Goal: Ask a question: Seek information or help from site administrators or community

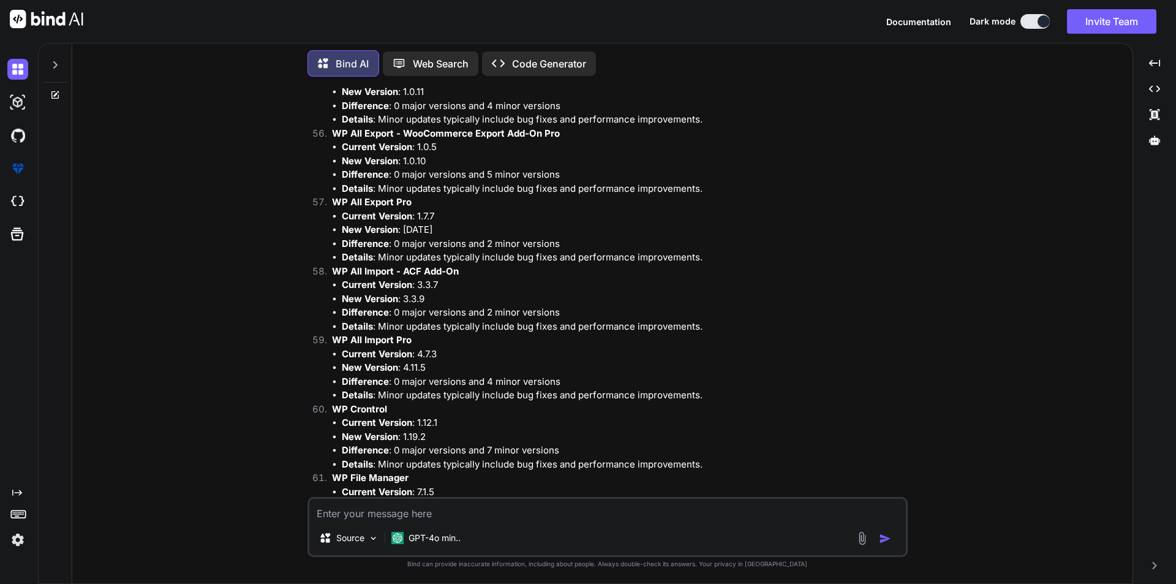
scroll to position [9380, 0]
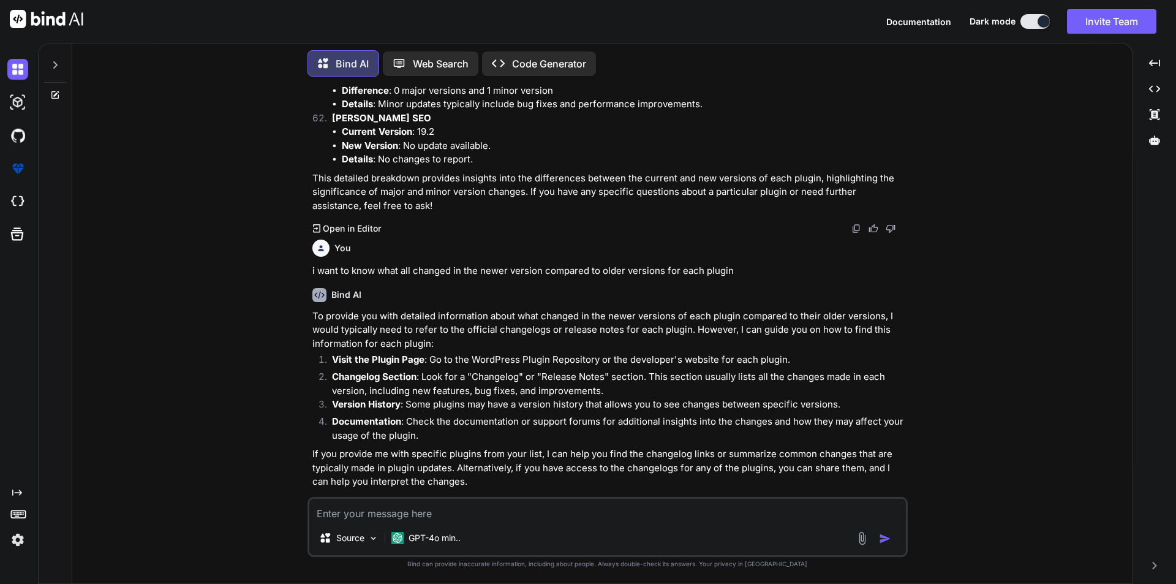
click at [361, 512] on textarea at bounding box center [607, 510] width 597 height 22
click at [526, 505] on textarea at bounding box center [607, 510] width 597 height 22
type textarea "g"
type textarea "x"
type textarea "gi"
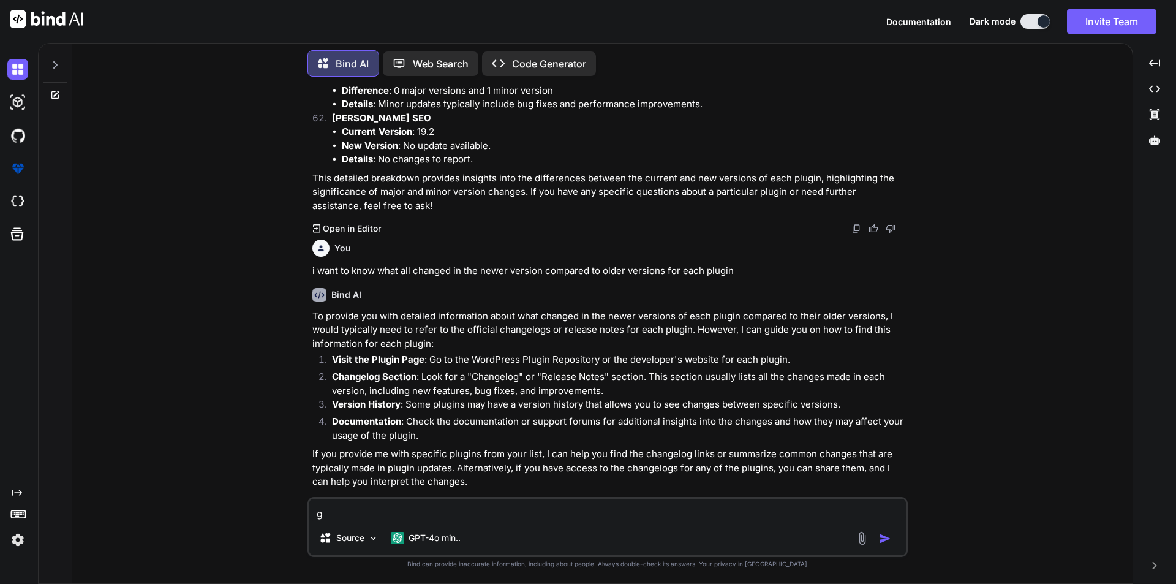
type textarea "x"
type textarea "giv"
type textarea "x"
type textarea "give"
type textarea "x"
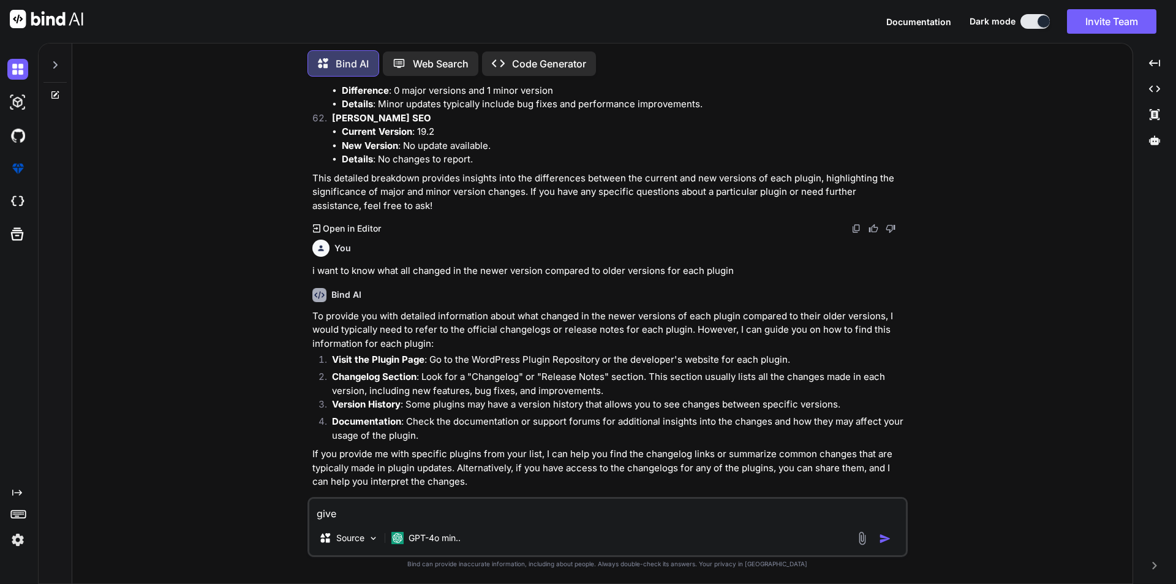
type textarea "give"
type textarea "x"
type textarea "give m"
type textarea "x"
type textarea "give me"
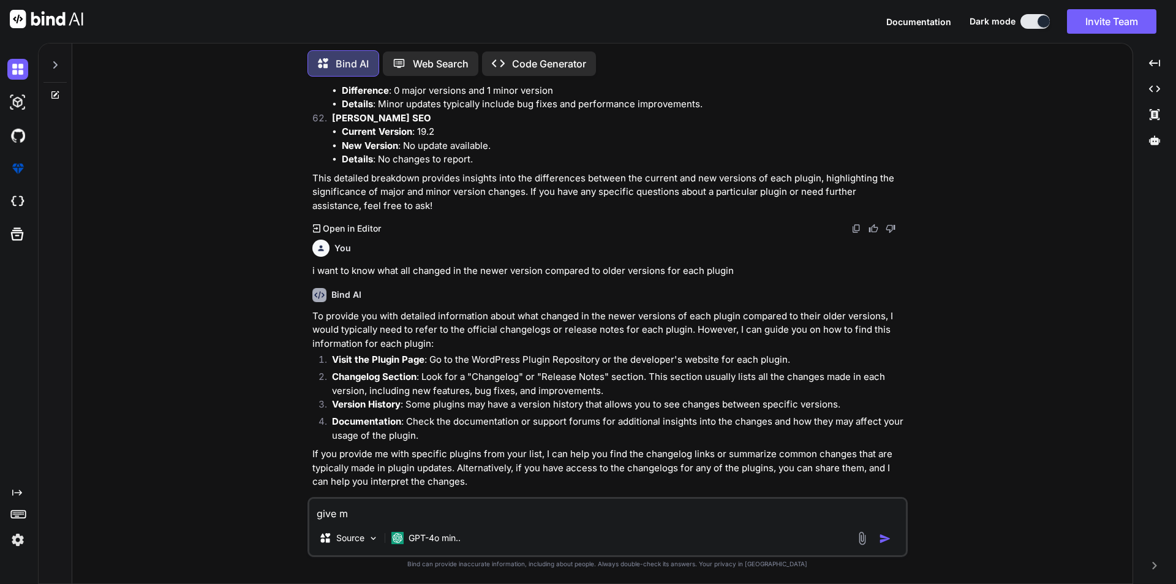
type textarea "x"
type textarea "give me"
type textarea "x"
type textarea "give me f"
type textarea "x"
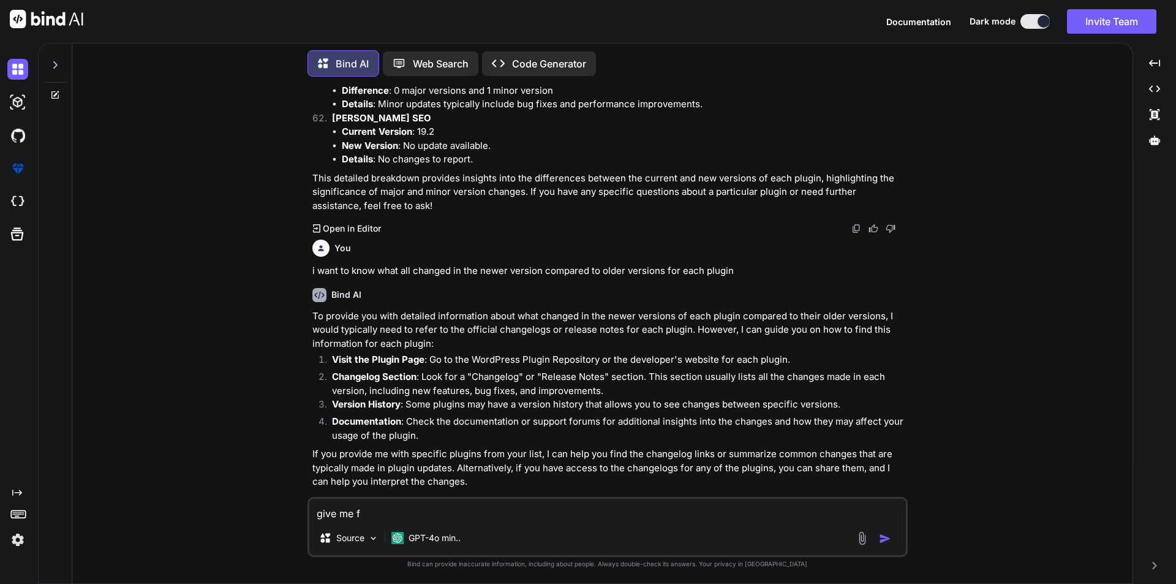
type textarea "give me fo"
type textarea "x"
type textarea "give me for"
type textarea "x"
type textarea "give me for"
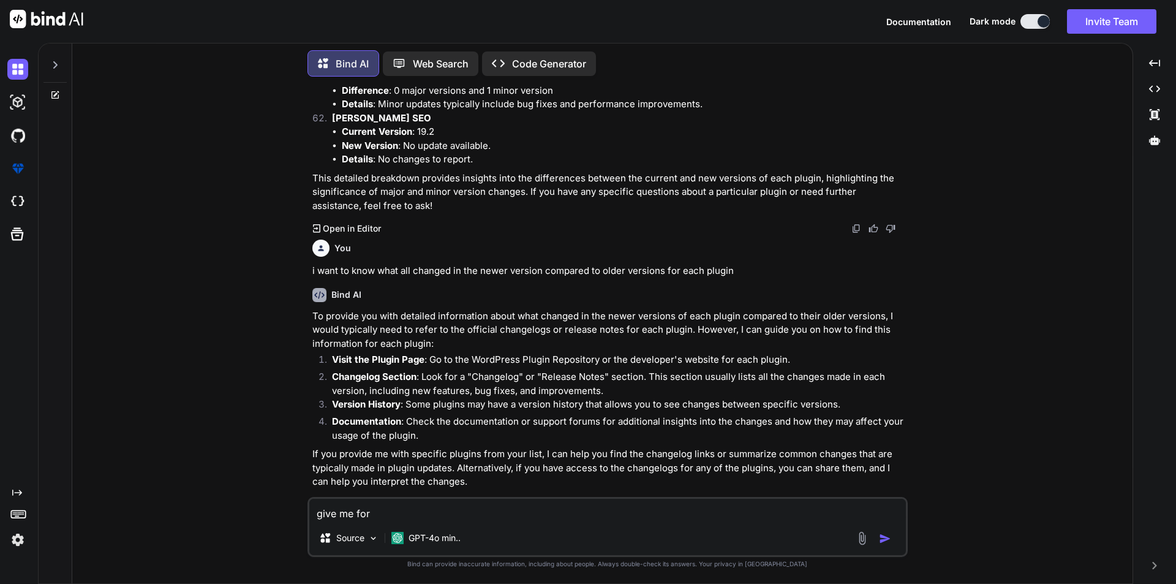
type textarea "x"
paste textarea "Activity Log"
type textarea "give me for Activity Log"
type textarea "x"
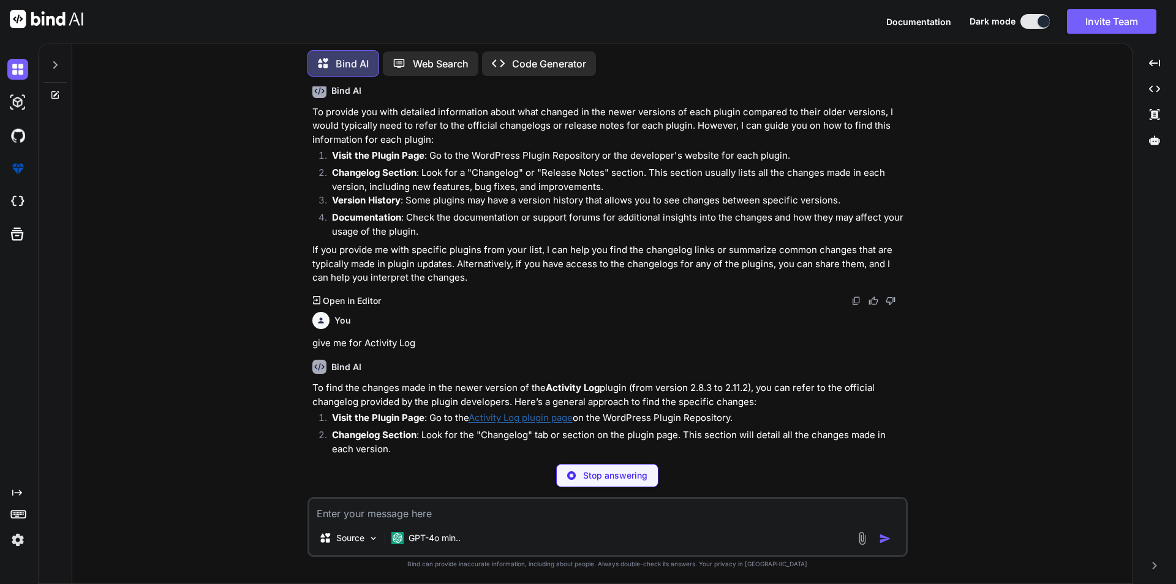
scroll to position [9612, 0]
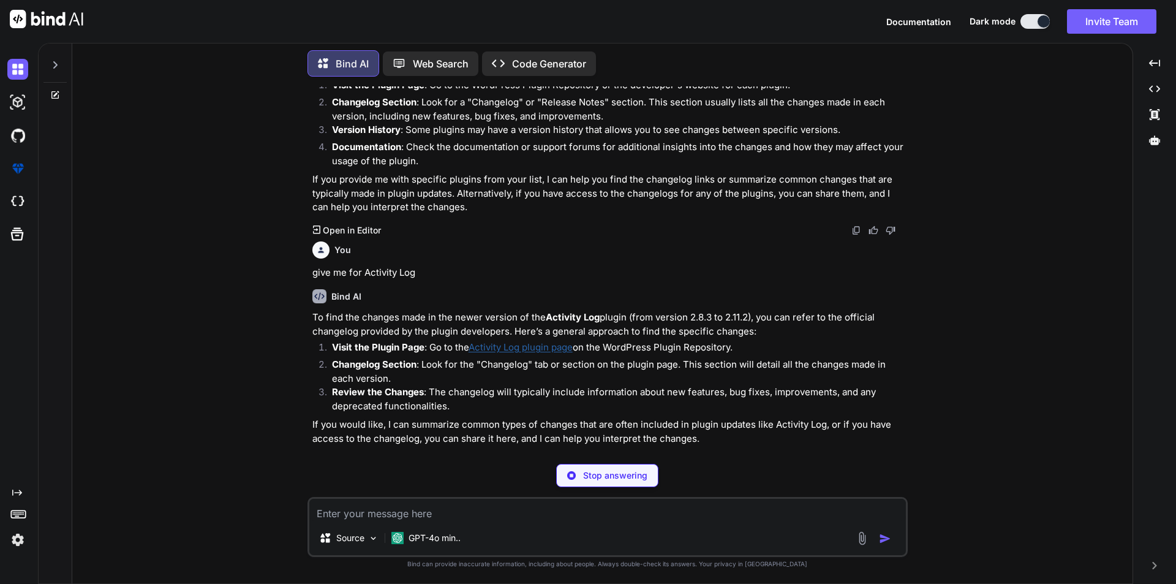
type textarea "x"
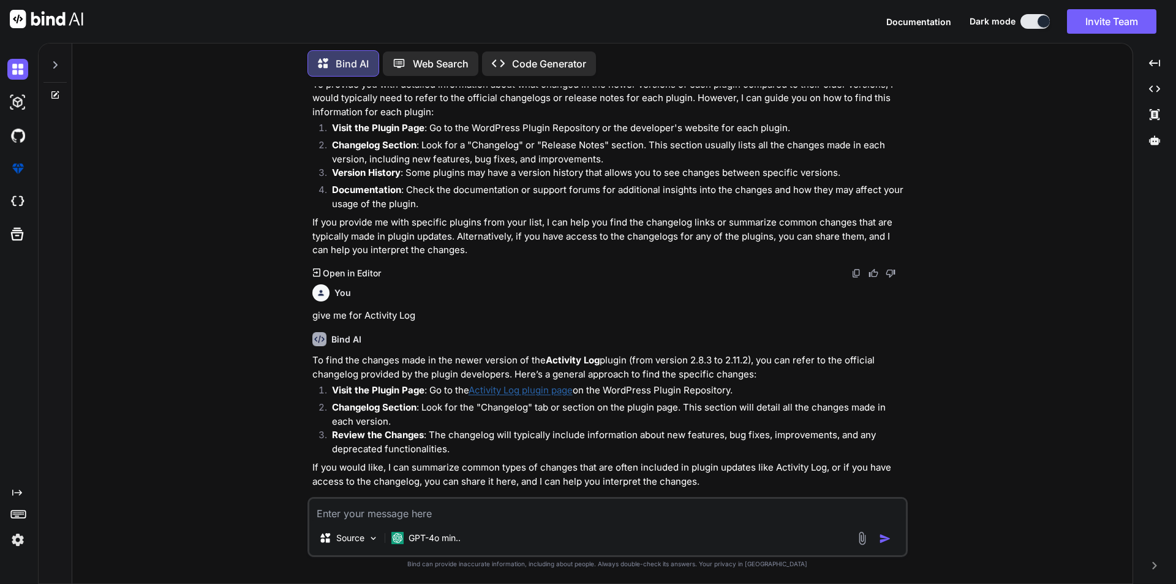
click at [515, 505] on textarea at bounding box center [607, 510] width 597 height 22
type textarea "s"
type textarea "x"
type textarea "su"
type textarea "x"
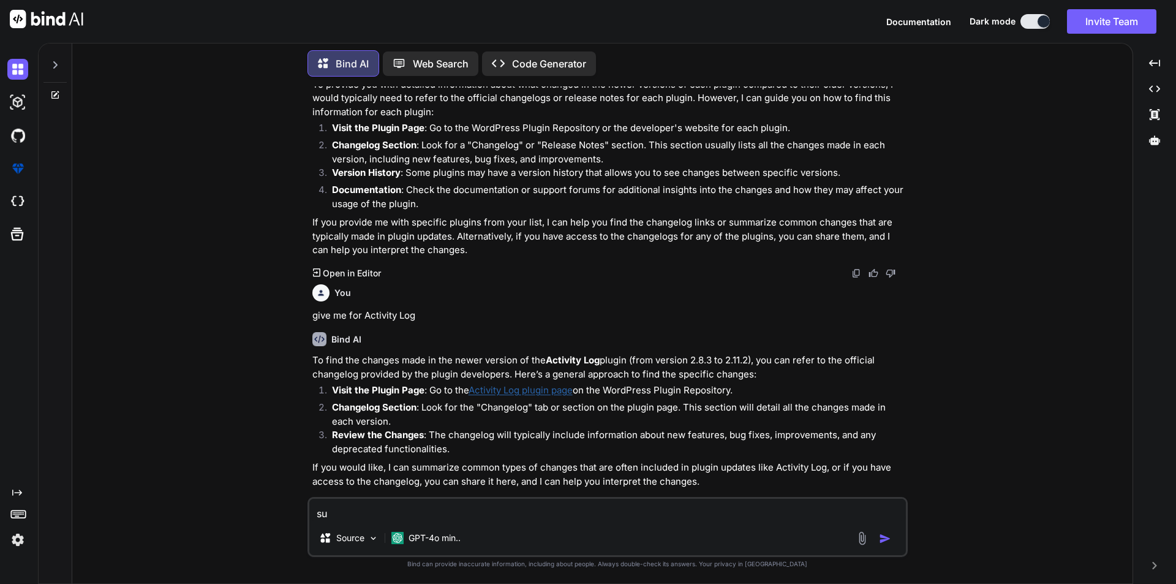
type textarea "sum"
type textarea "x"
type textarea "summ"
type textarea "x"
type textarea "summa"
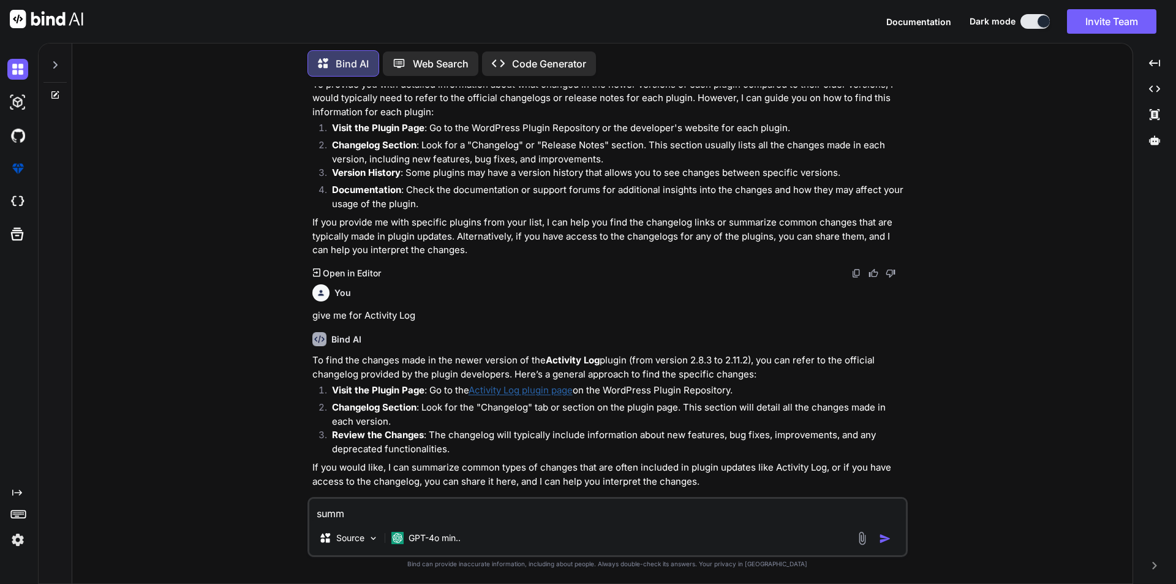
type textarea "x"
type textarea "[PERSON_NAME]"
type textarea "x"
type textarea "summari"
type textarea "x"
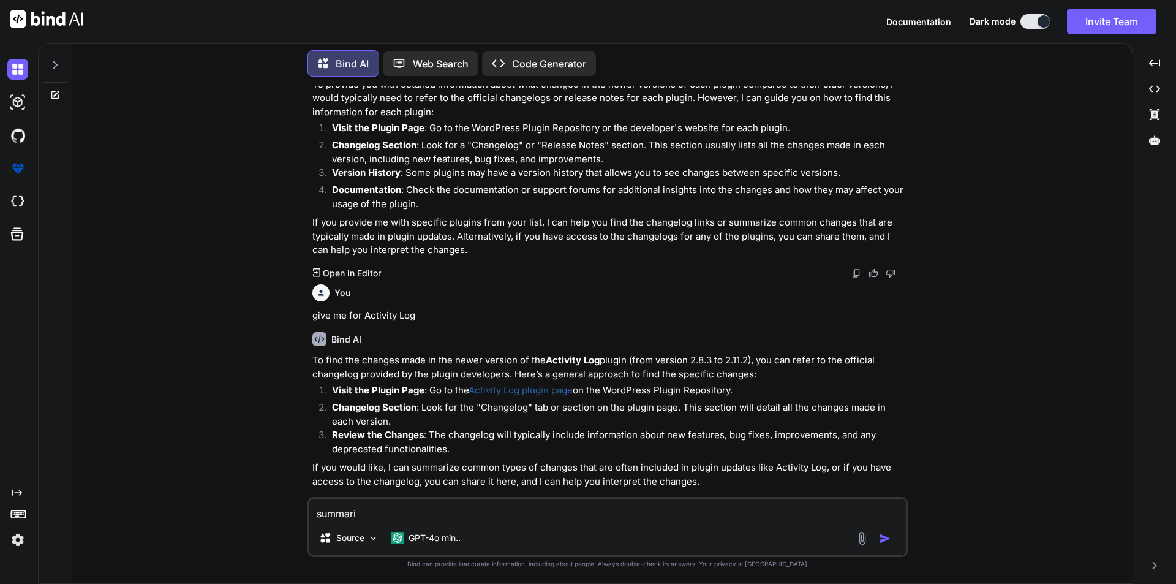
type textarea "summariz"
type textarea "x"
type textarea "summarize"
type textarea "x"
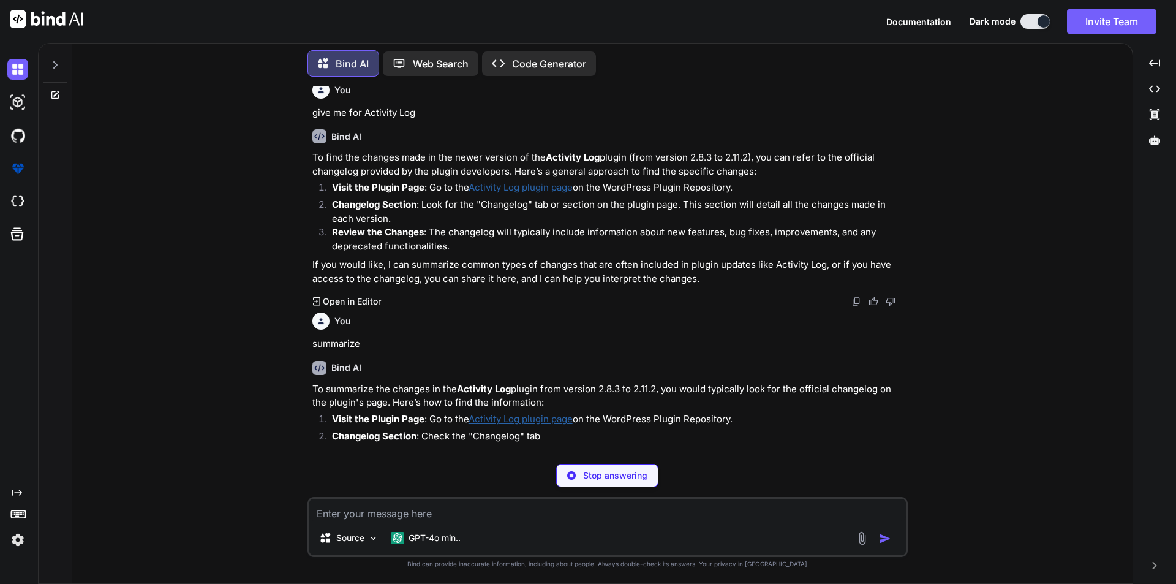
scroll to position [9815, 0]
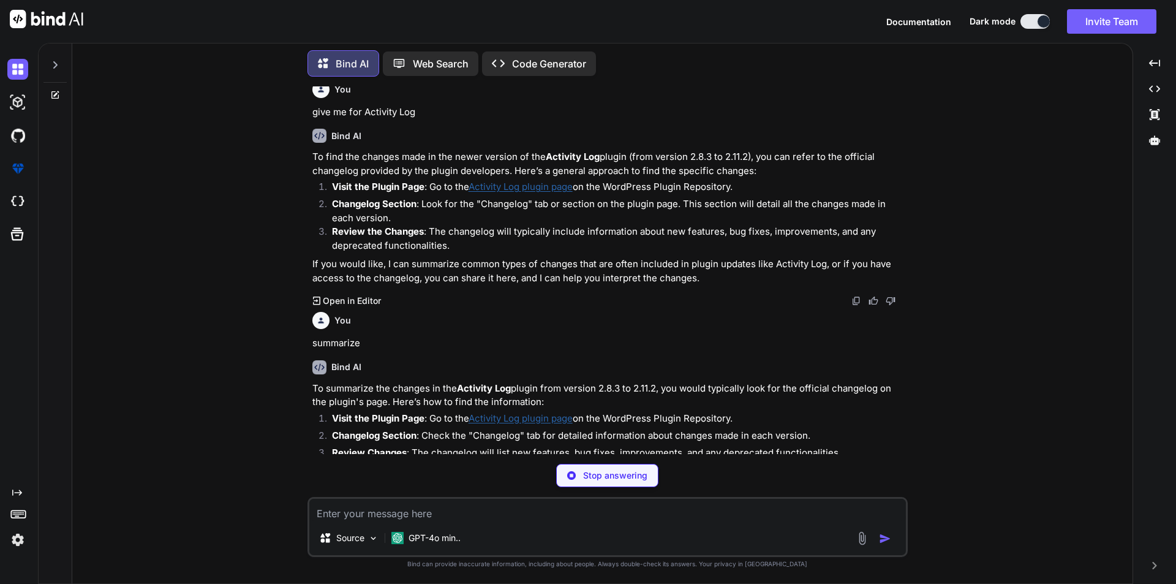
type textarea "x"
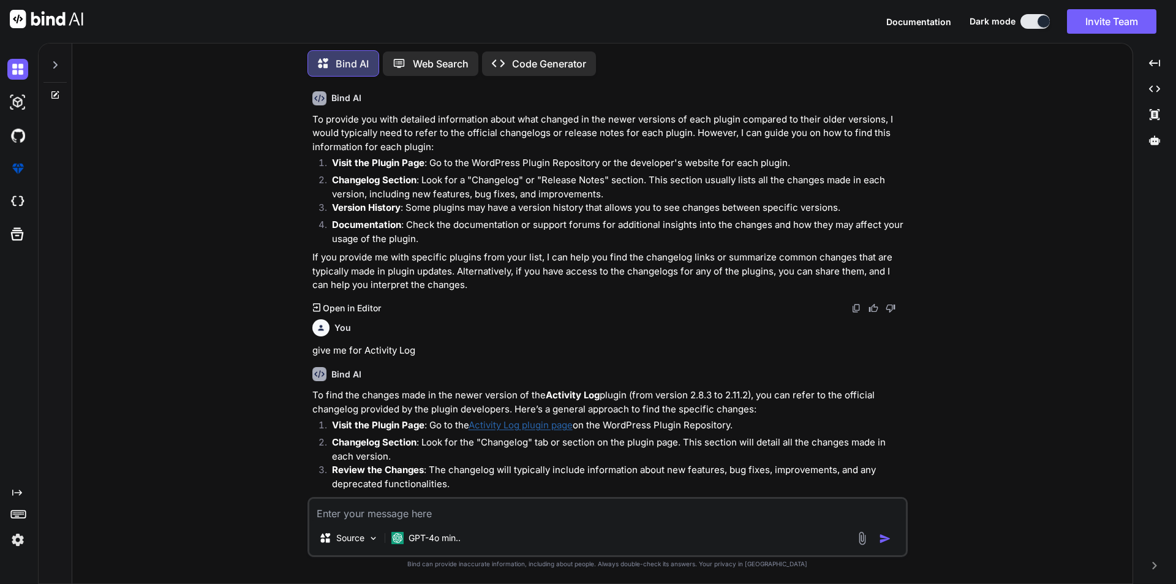
scroll to position [9822, 0]
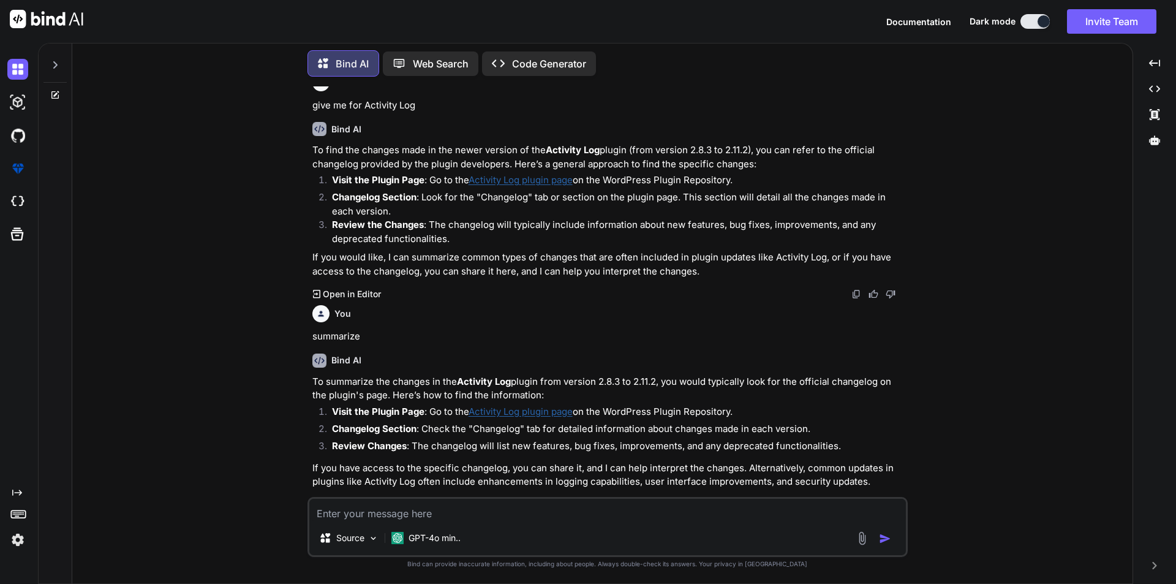
click at [423, 511] on textarea at bounding box center [607, 510] width 597 height 22
type textarea "g"
type textarea "x"
type textarea "gi"
type textarea "x"
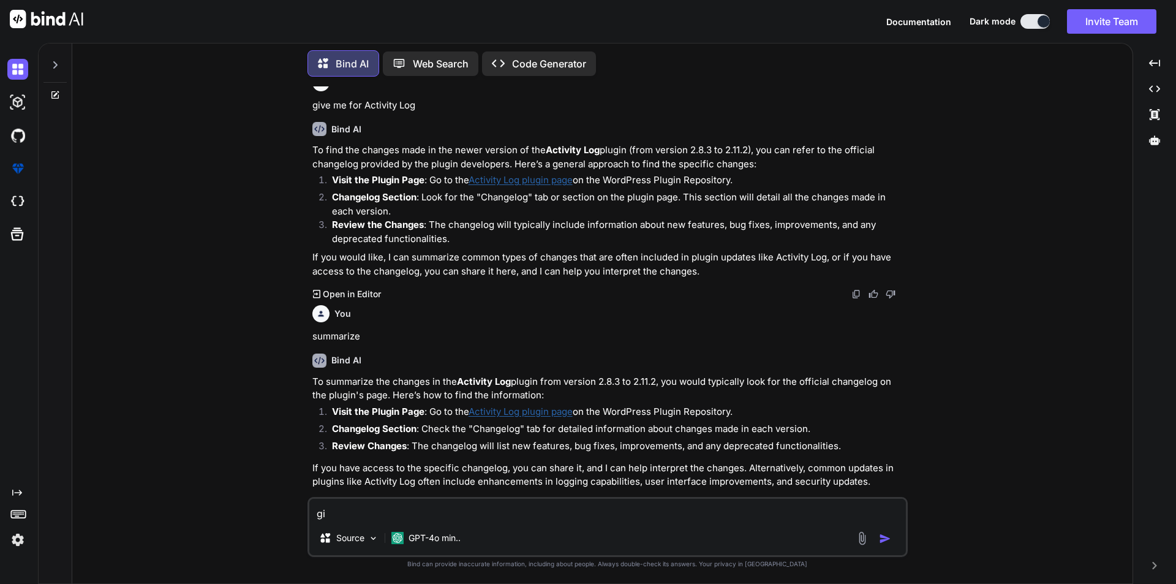
type textarea "giv"
type textarea "x"
type textarea "give"
type textarea "x"
type textarea "give"
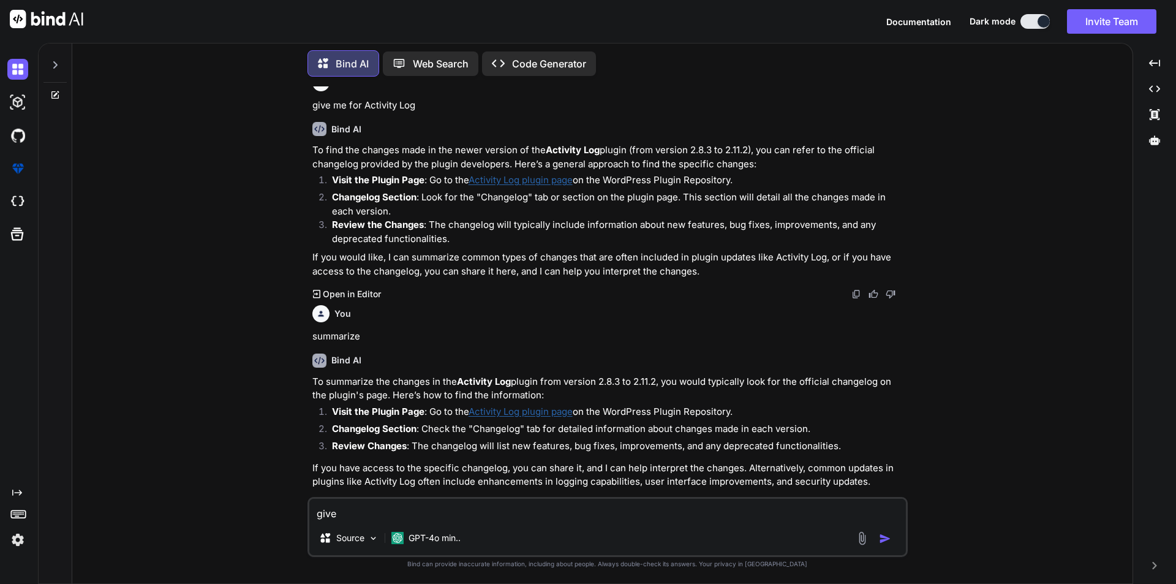
type textarea "x"
type textarea "give m"
type textarea "x"
type textarea "give me"
type textarea "x"
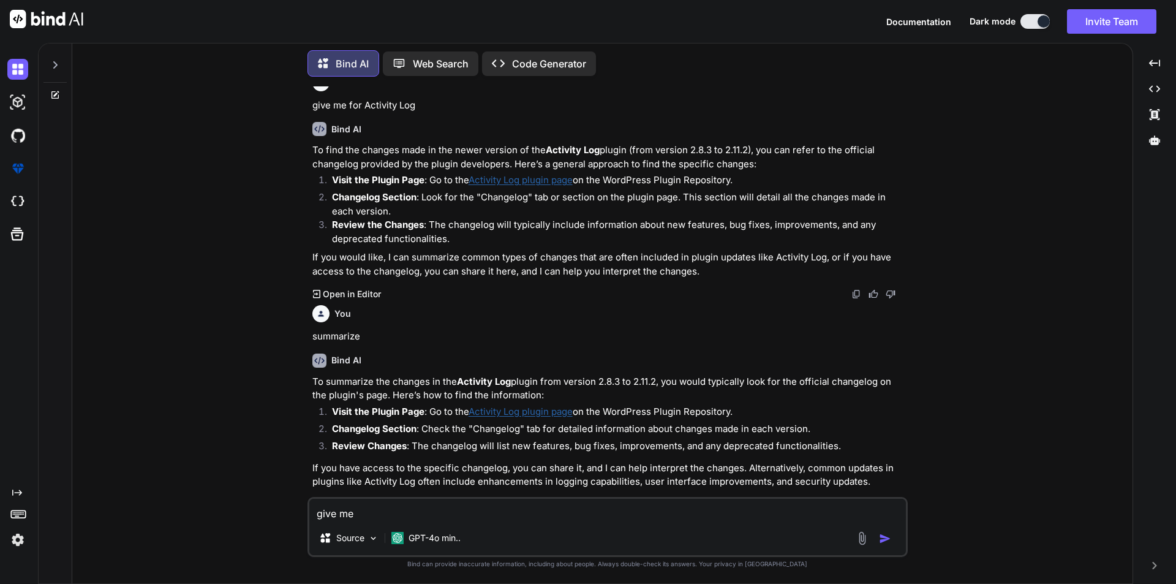
type textarea "give me"
type textarea "x"
type textarea "give me c"
type textarea "x"
type textarea "give me ch"
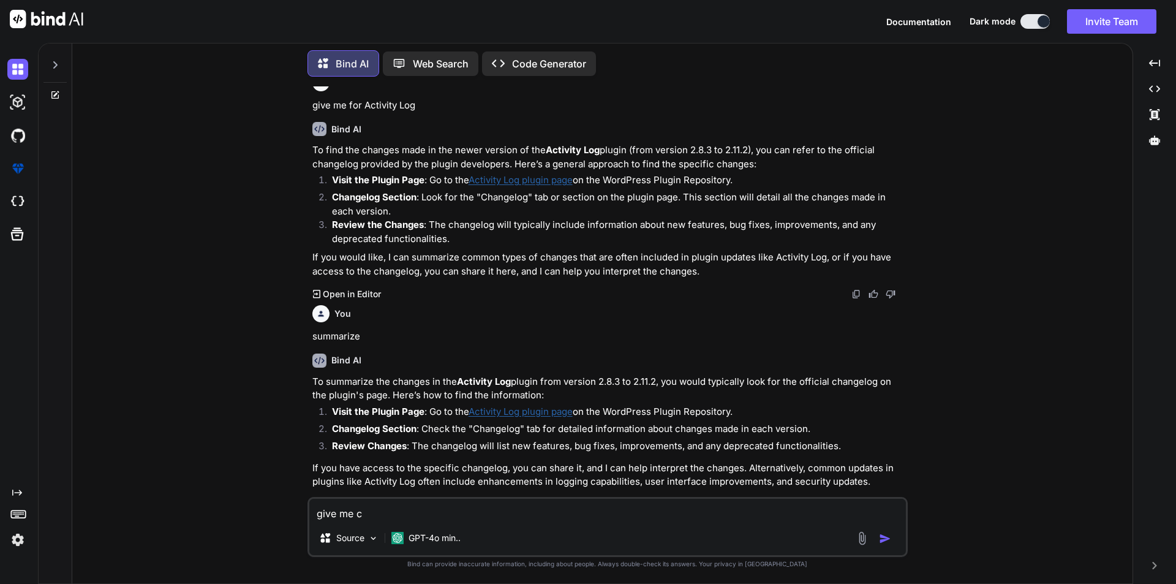
type textarea "x"
type textarea "give me cha"
type textarea "x"
type textarea "give me [PERSON_NAME]"
type textarea "x"
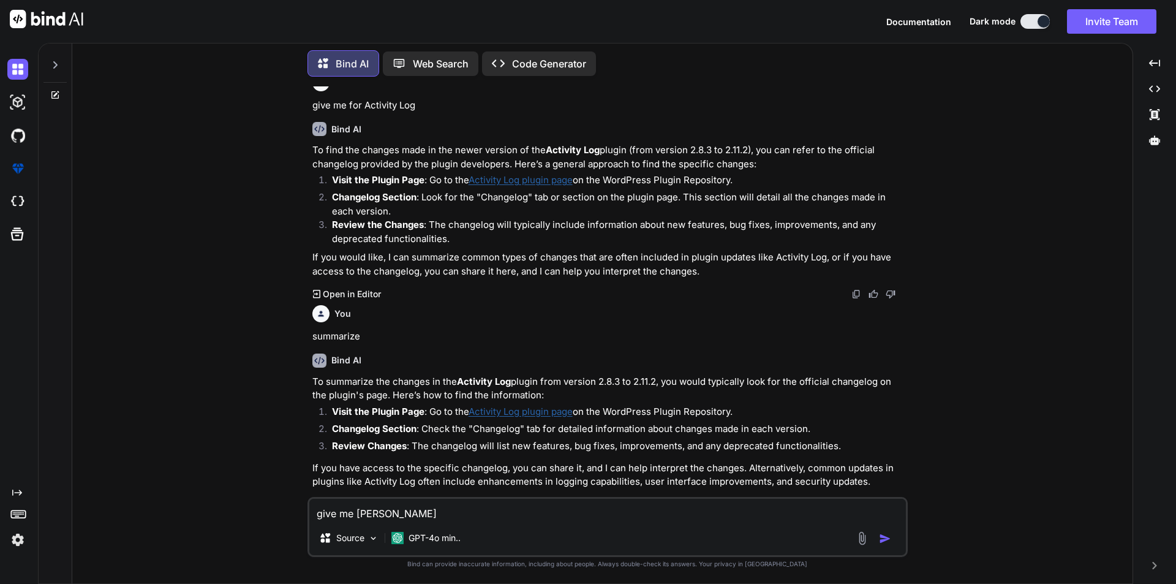
type textarea "give me [PERSON_NAME]"
type textarea "x"
type textarea "give me change"
type textarea "x"
type textarea "give me changes"
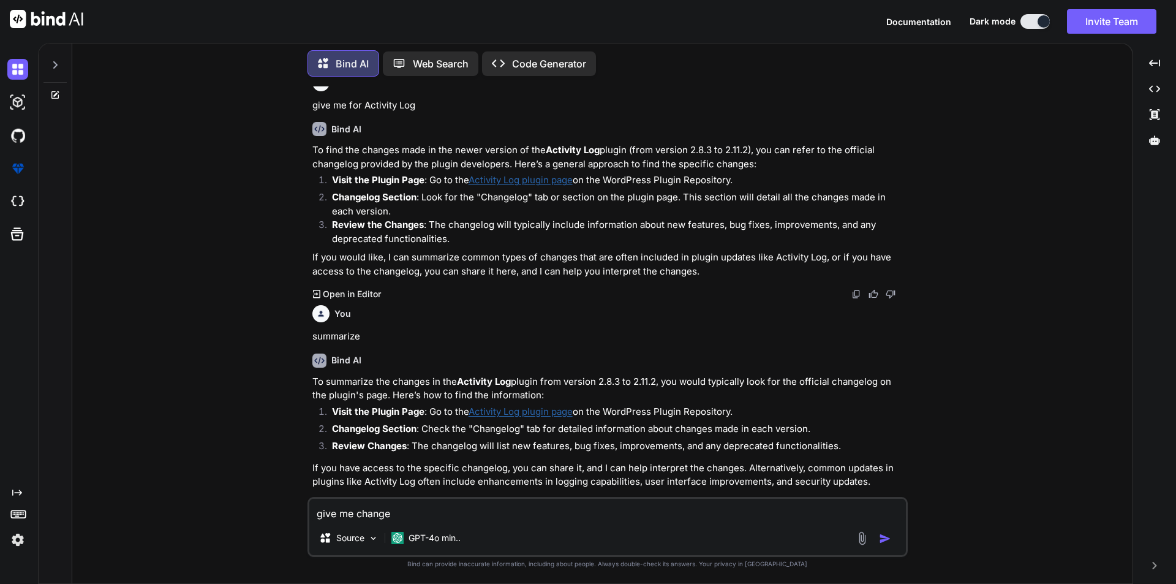
type textarea "x"
type textarea "give me changes"
type textarea "x"
type textarea "give me changes i"
type textarea "x"
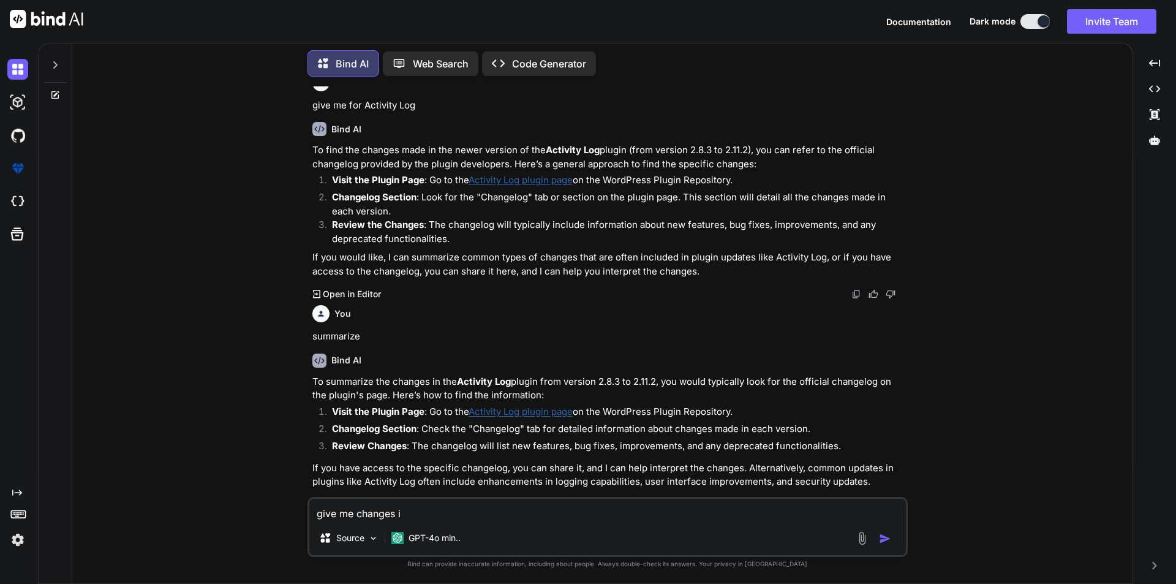
type textarea "give me changes in"
type textarea "x"
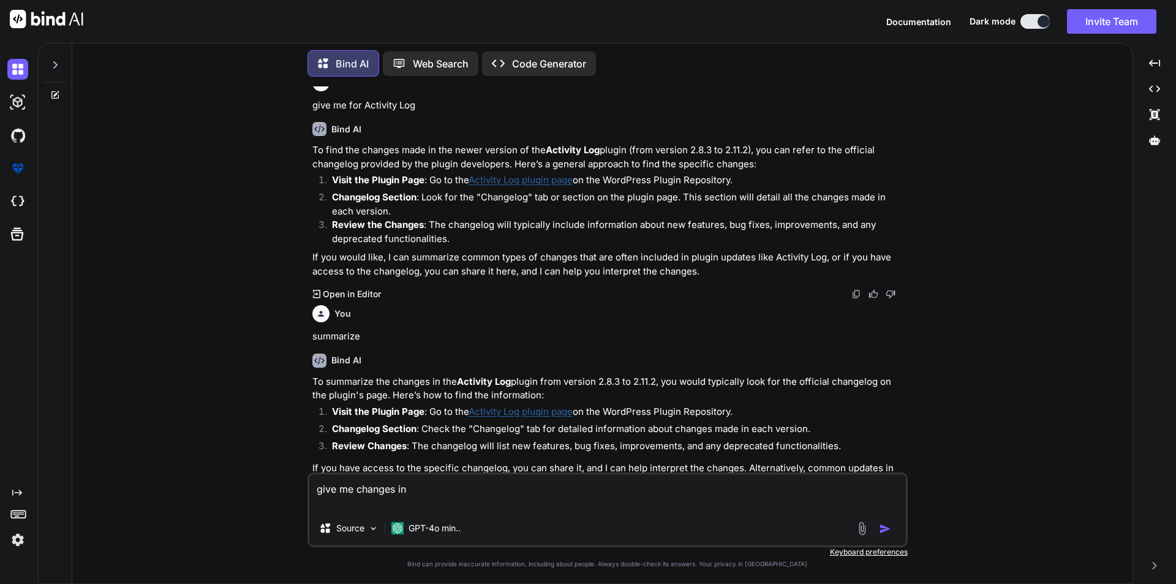
paste textarea "PHP Version: 7.4.3 (Latest: 8.3 or above) Wordpress Version: 6.3.6 (Latest: 6.8…"
type textarea "give me changes in PHP Version: 7.4.3 (Latest: 8.3 or above) Wordpress Version:…"
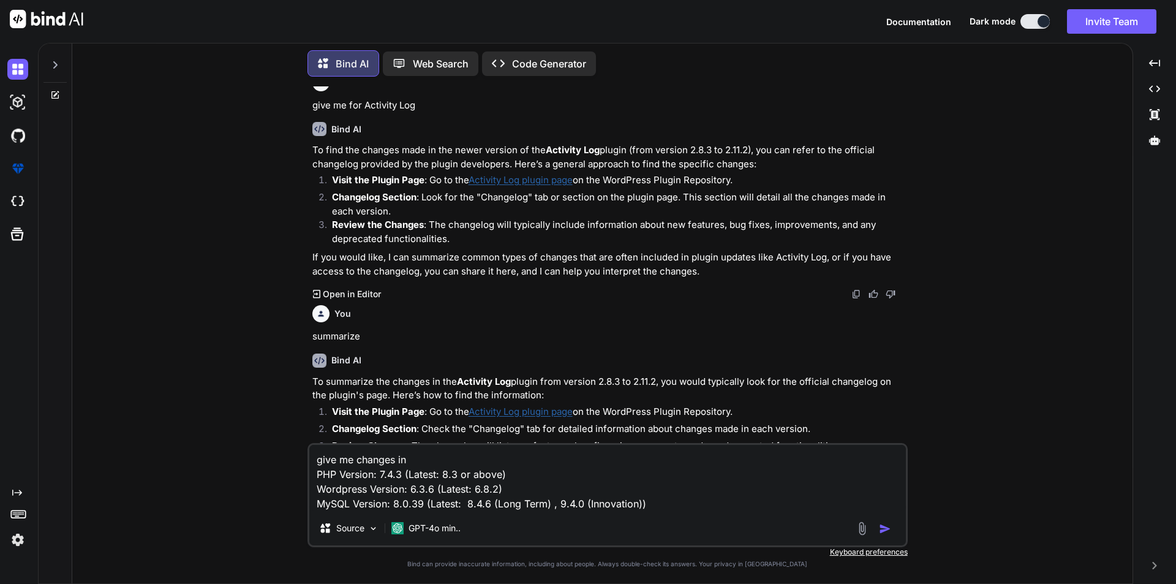
type textarea "x"
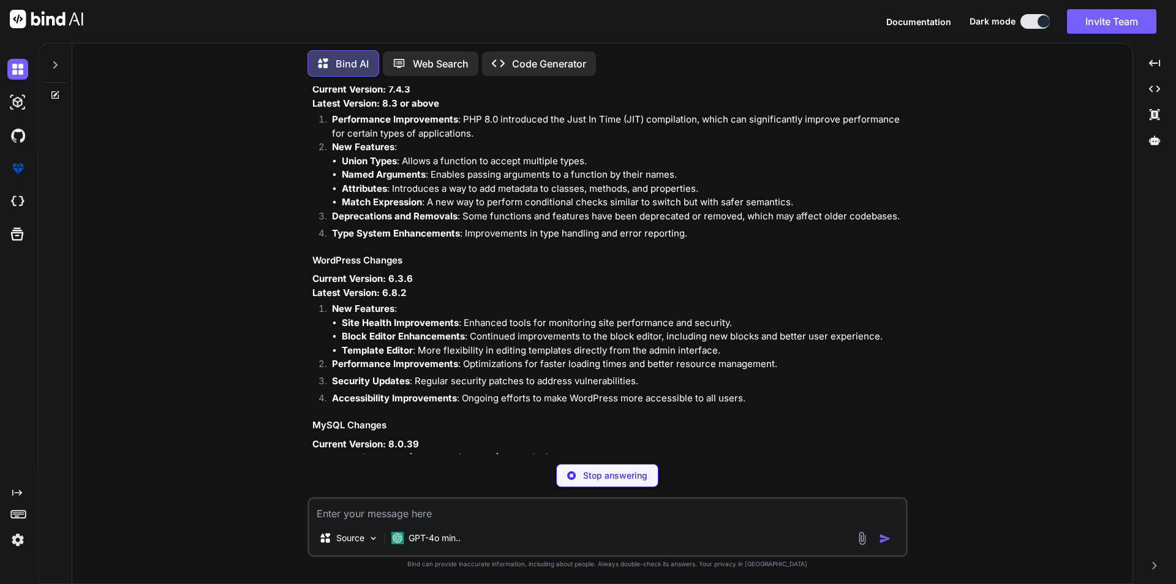
scroll to position [10333, 0]
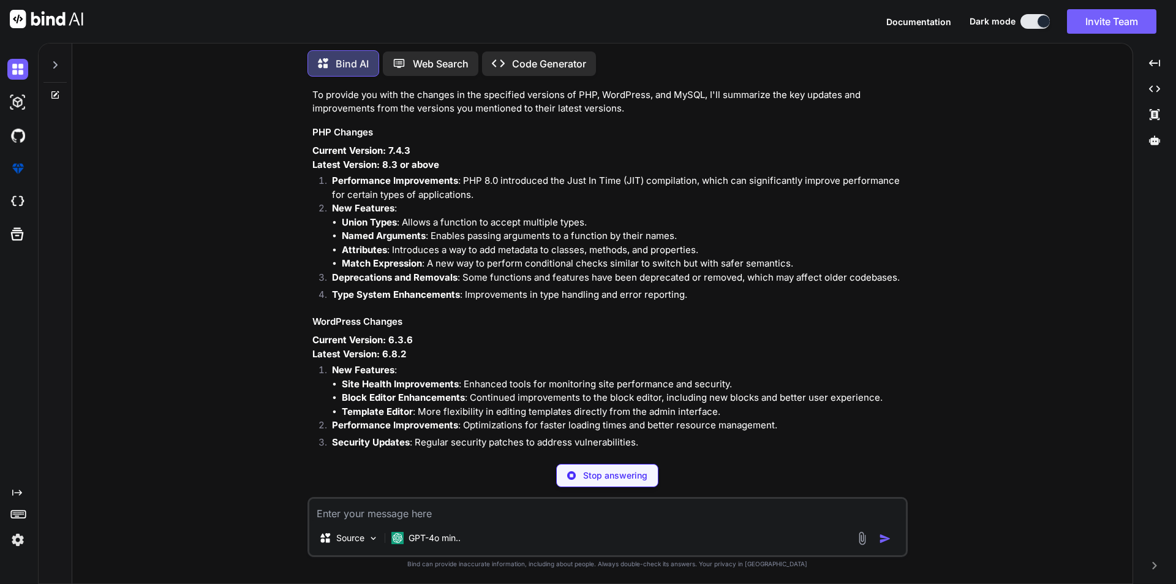
type textarea "x"
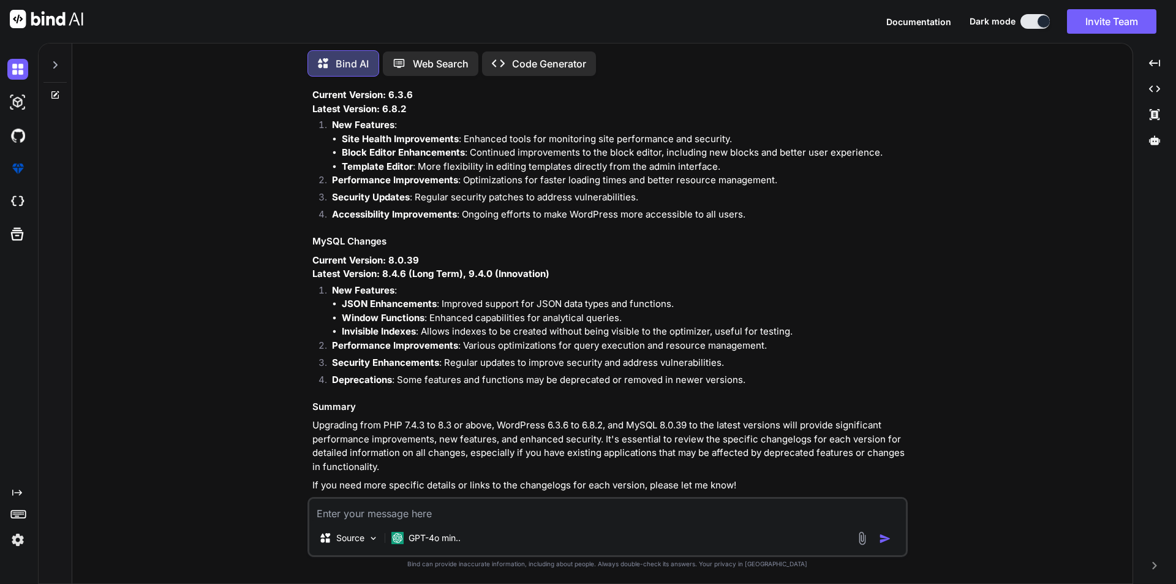
scroll to position [10582, 0]
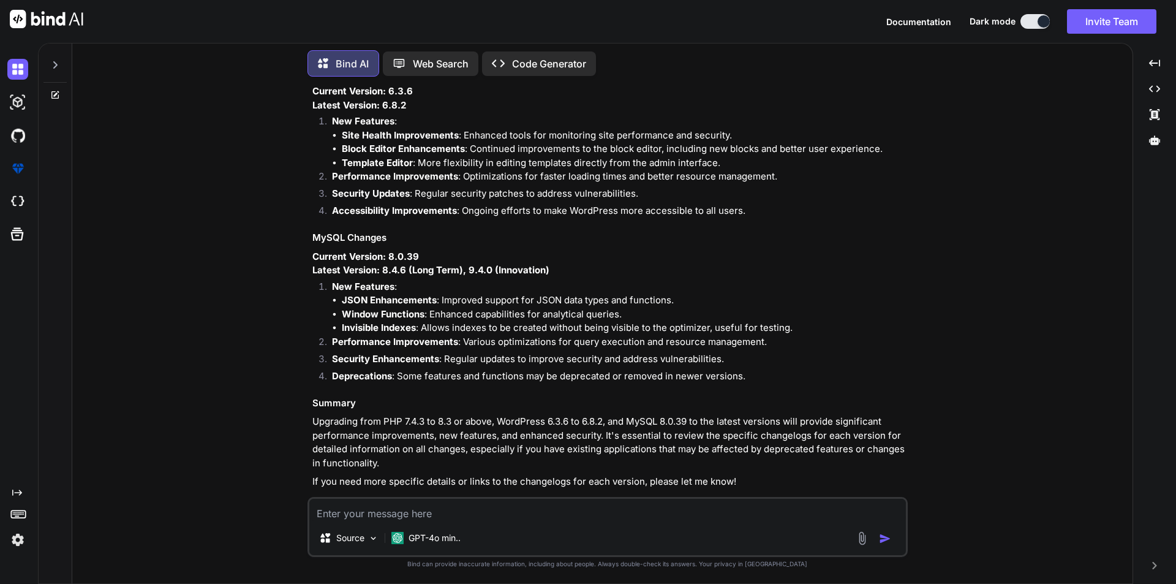
click at [448, 514] on textarea at bounding box center [607, 510] width 597 height 22
type textarea "p"
type textarea "x"
type textarea "pl"
type textarea "x"
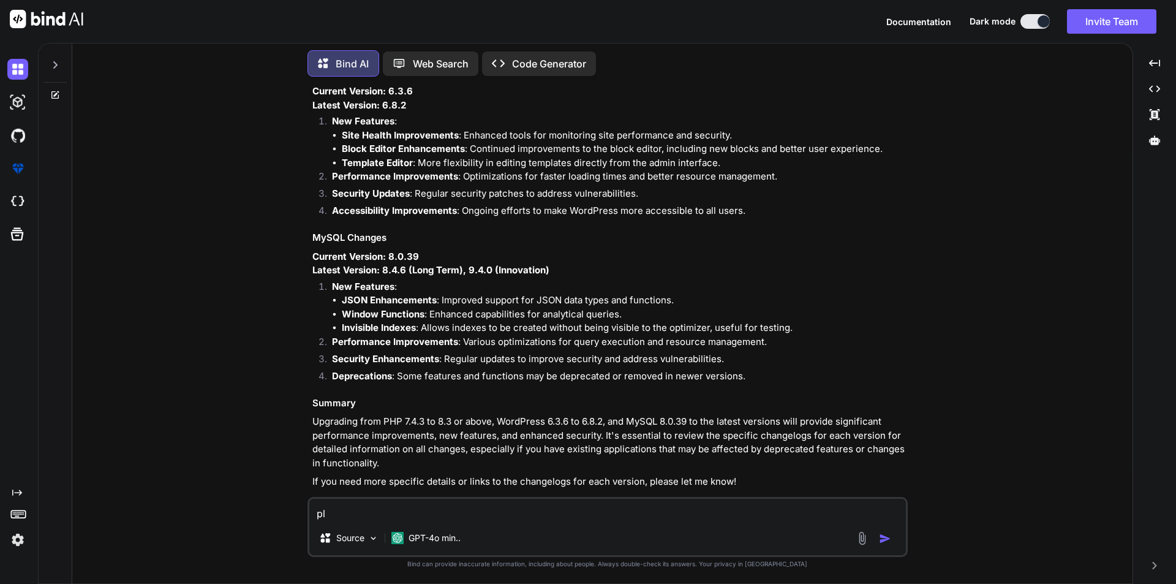
type textarea "ple"
type textarea "x"
type textarea "plea"
type textarea "x"
type textarea "pleas"
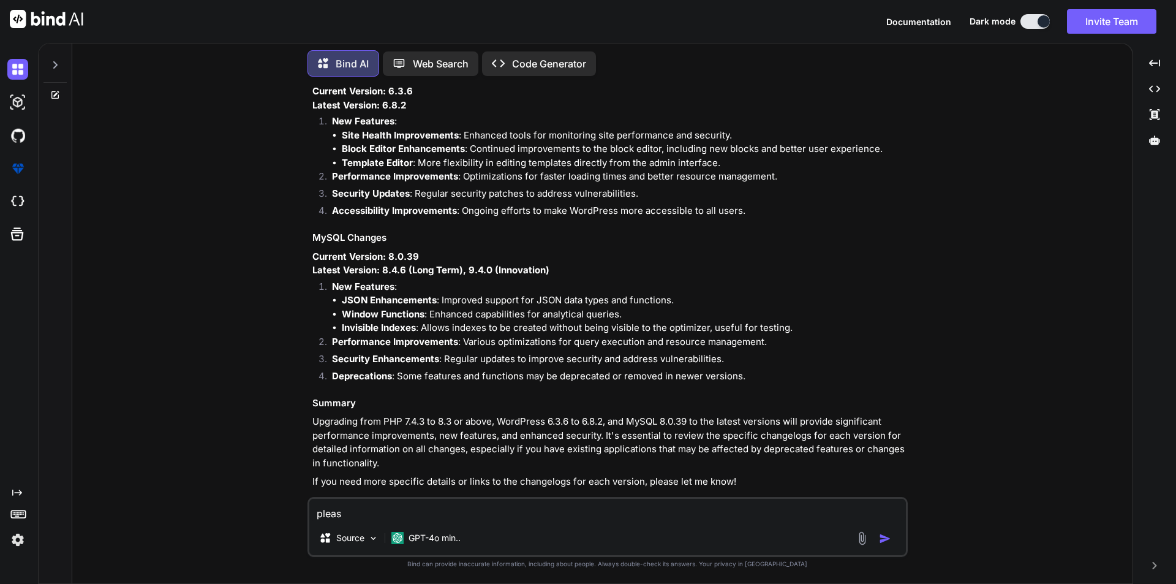
type textarea "x"
type textarea "please"
type textarea "x"
type textarea "please"
type textarea "x"
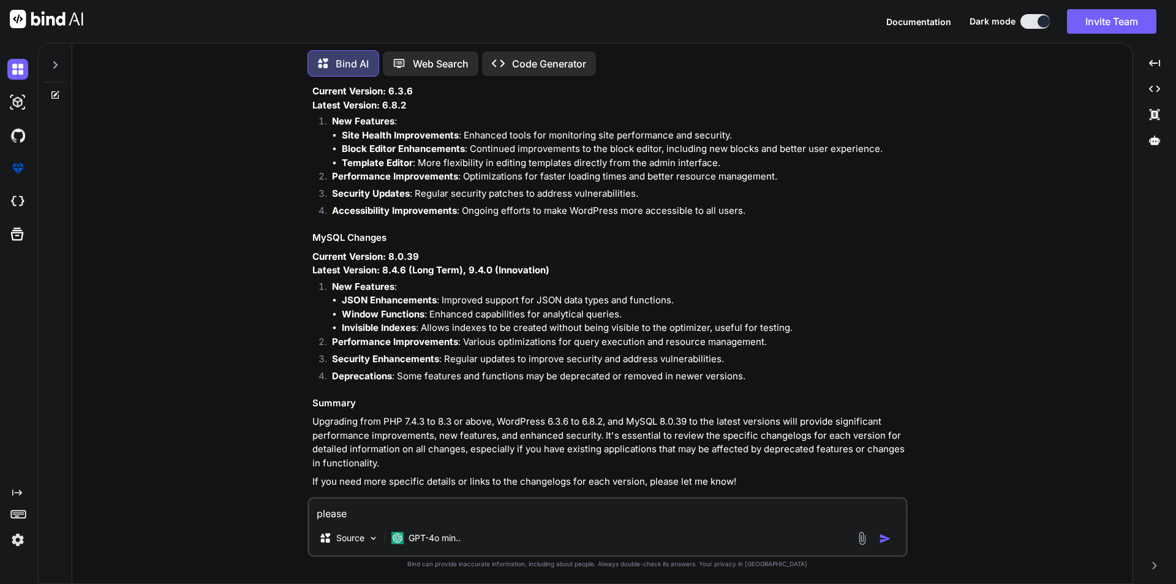
type textarea "please g"
type textarea "x"
type textarea "please gi"
type textarea "x"
type textarea "please giv"
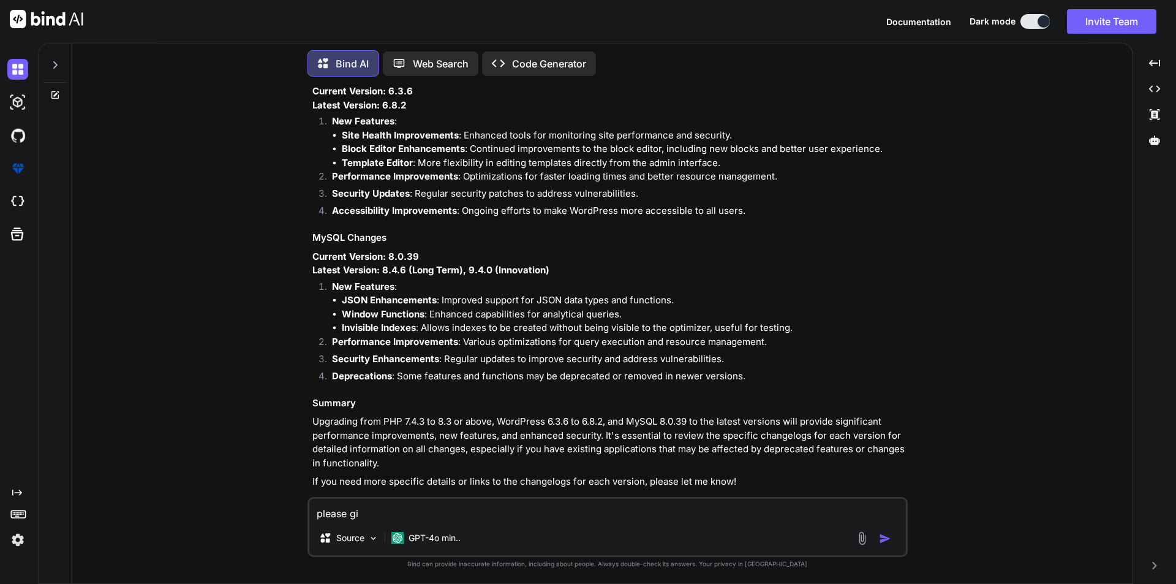
type textarea "x"
type textarea "please give"
type textarea "x"
type textarea "please give"
type textarea "x"
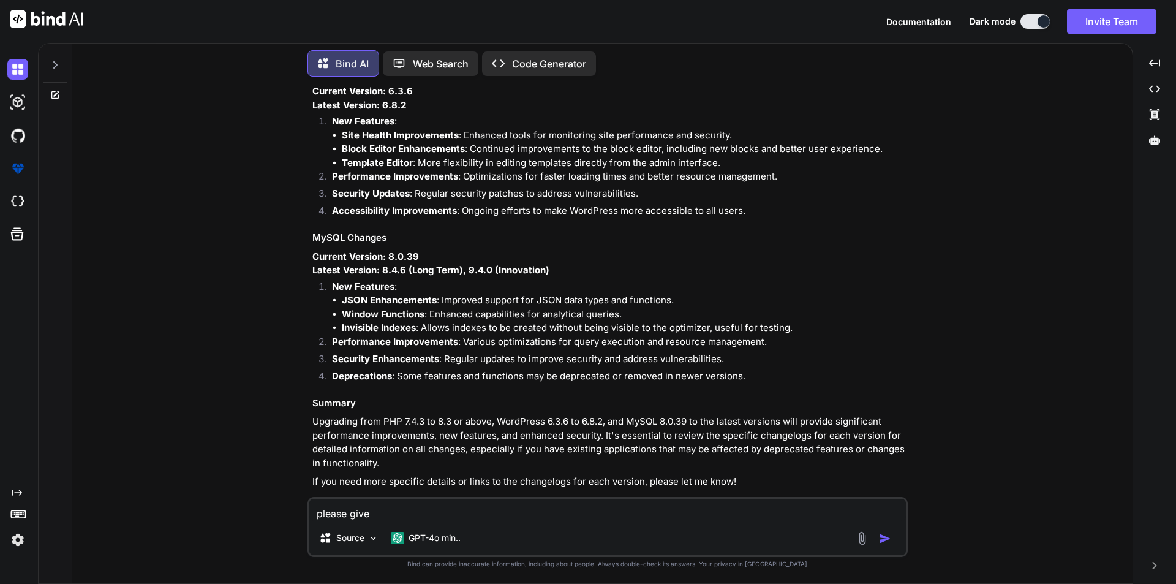
type textarea "please give d"
type textarea "x"
type textarea "please give de"
type textarea "x"
type textarea "please give det"
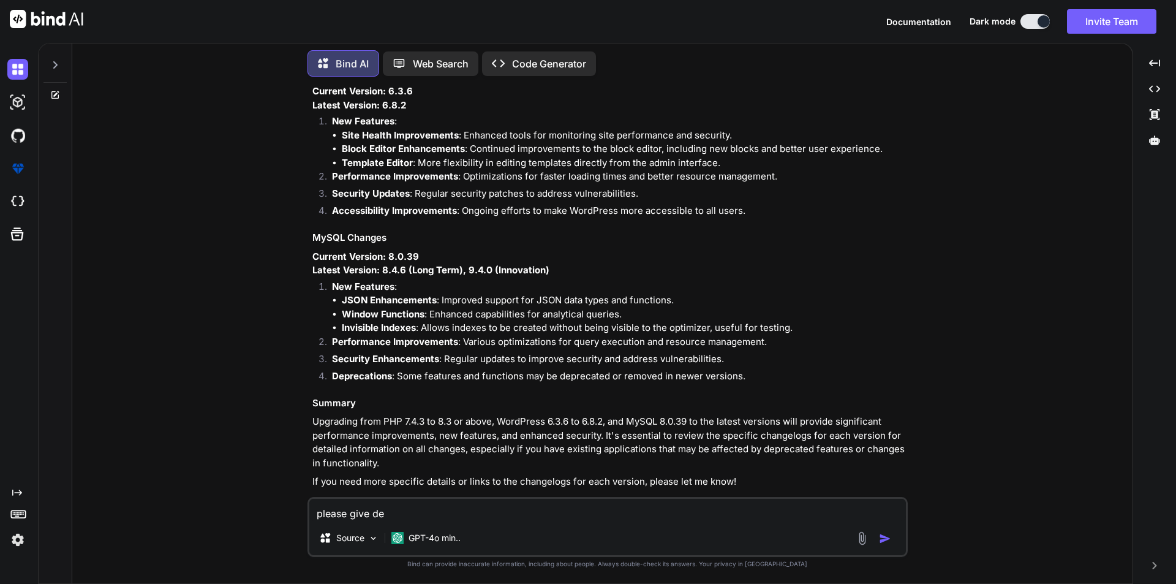
type textarea "x"
type textarea "please give deta"
type textarea "x"
type textarea "please give detai"
type textarea "x"
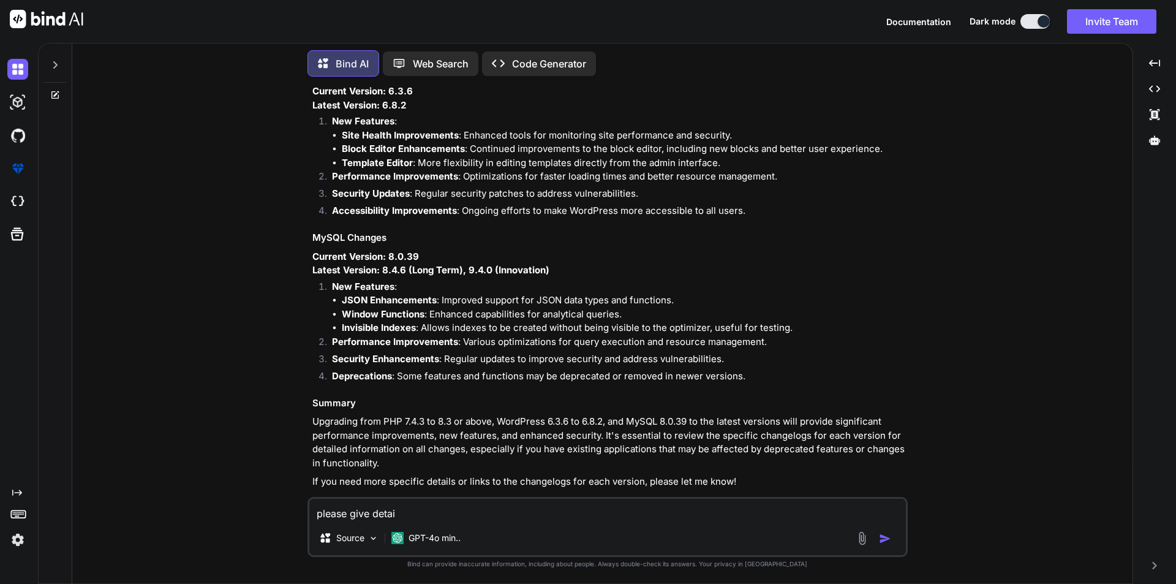
type textarea "please give detail"
type textarea "x"
type textarea "please give detaile"
type textarea "x"
type textarea "please give detailed"
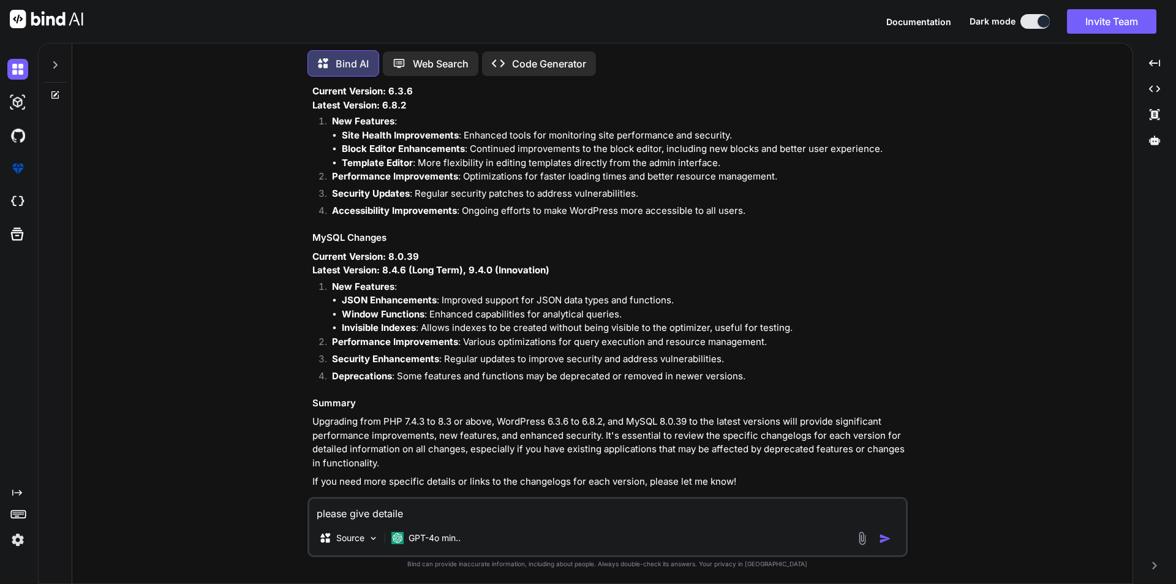
type textarea "x"
type textarea "please give detailed"
type textarea "x"
type textarea "please give detailed r"
type textarea "x"
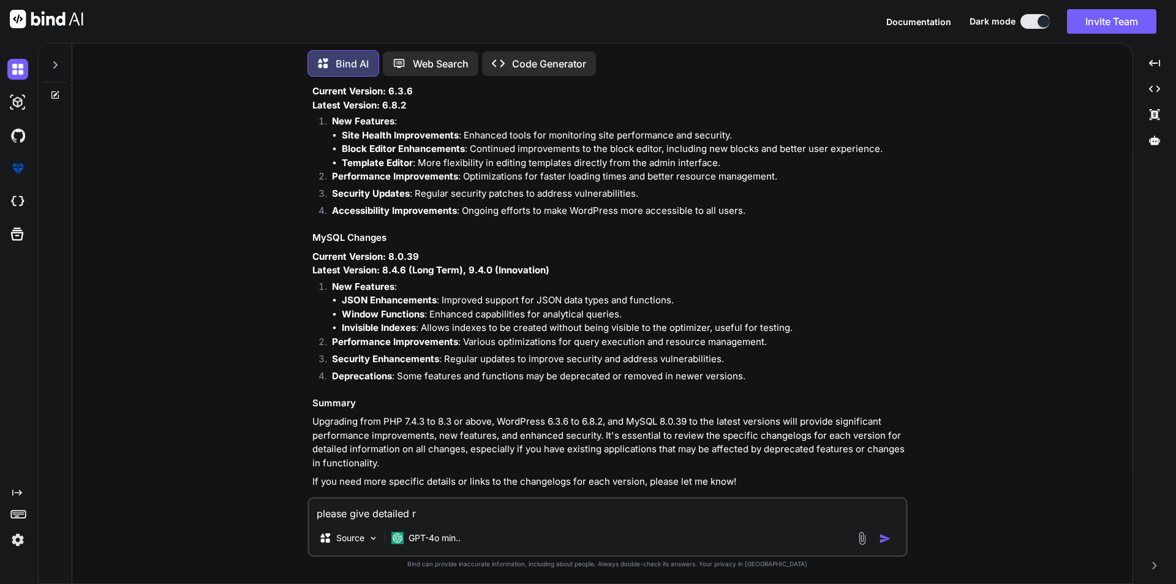
type textarea "please give detailed re"
type textarea "x"
type textarea "please give detailed reo"
type textarea "x"
type textarea "please give detailed re"
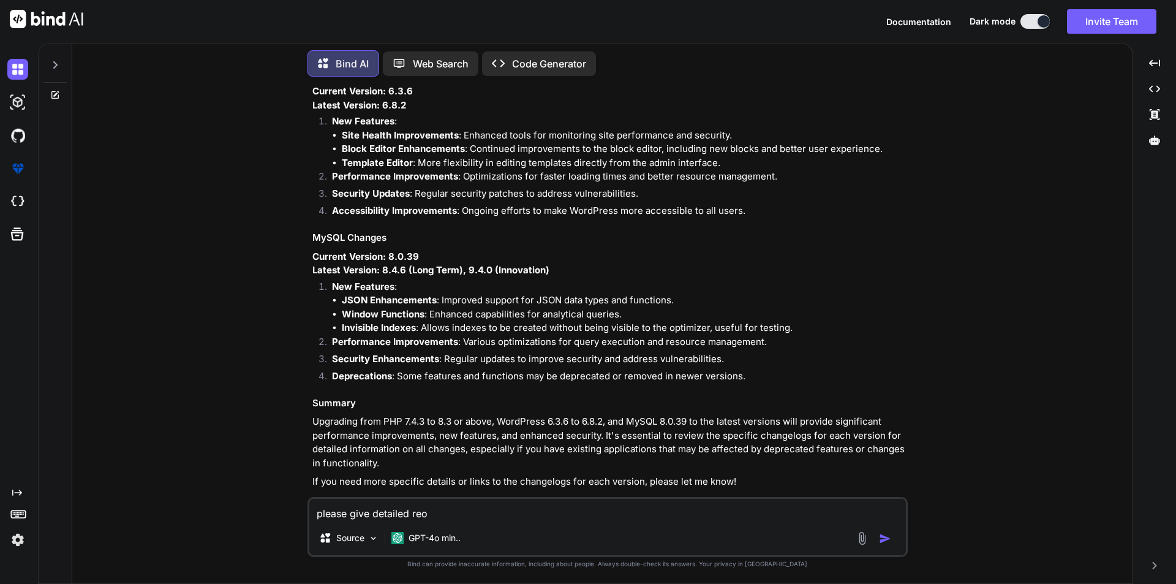
type textarea "x"
type textarea "please give detailed rep"
type textarea "x"
type textarea "please give detailed repo"
type textarea "x"
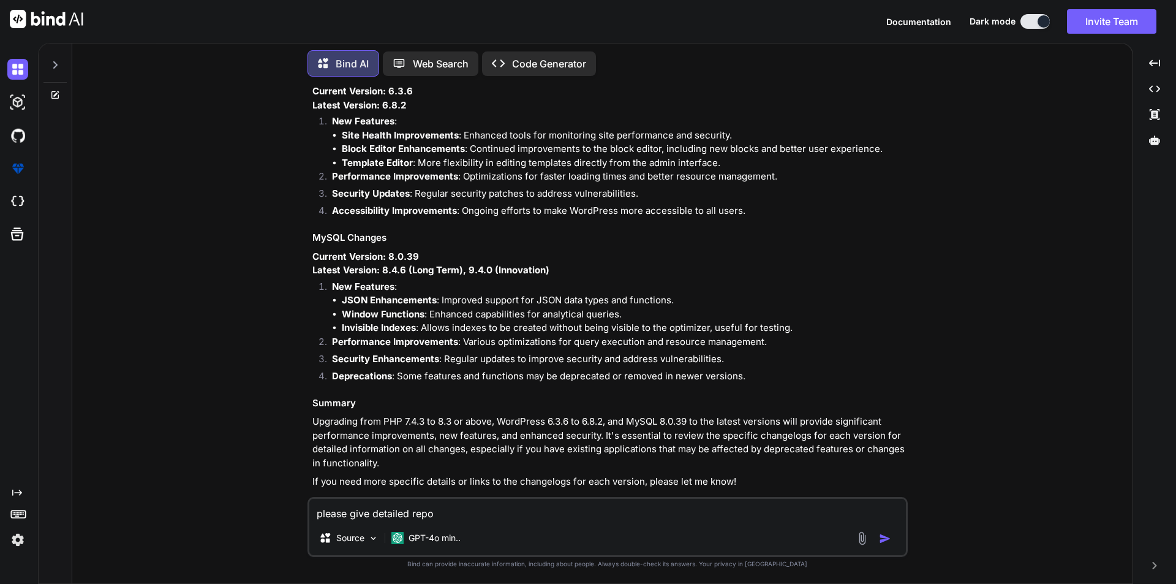
type textarea "please give detailed repor"
type textarea "x"
type textarea "please give detailed report"
type textarea "x"
type textarea "please give detailed reports"
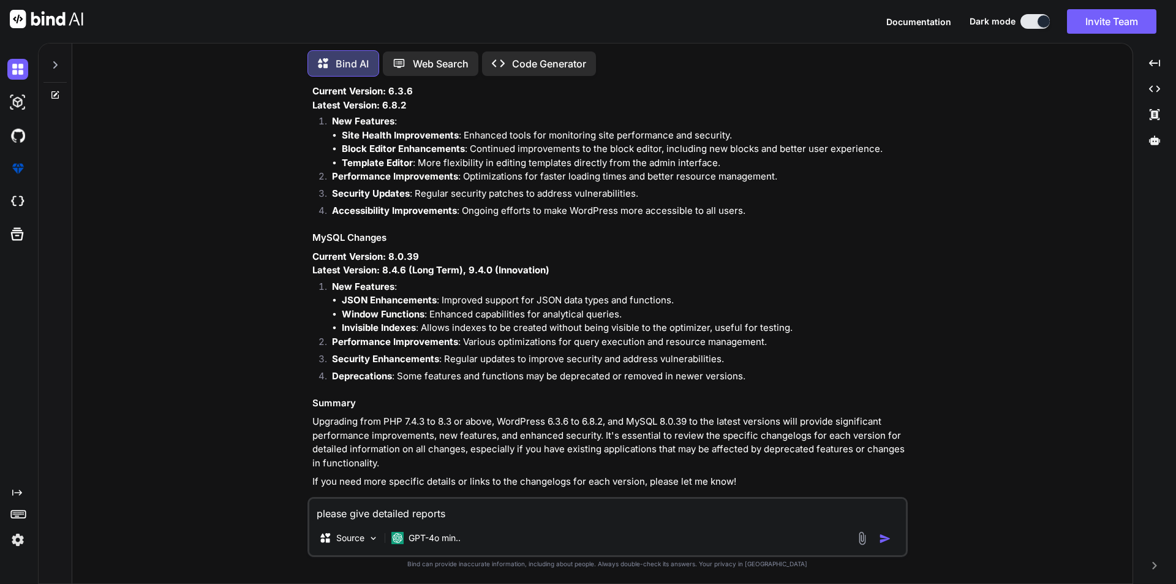
type textarea "x"
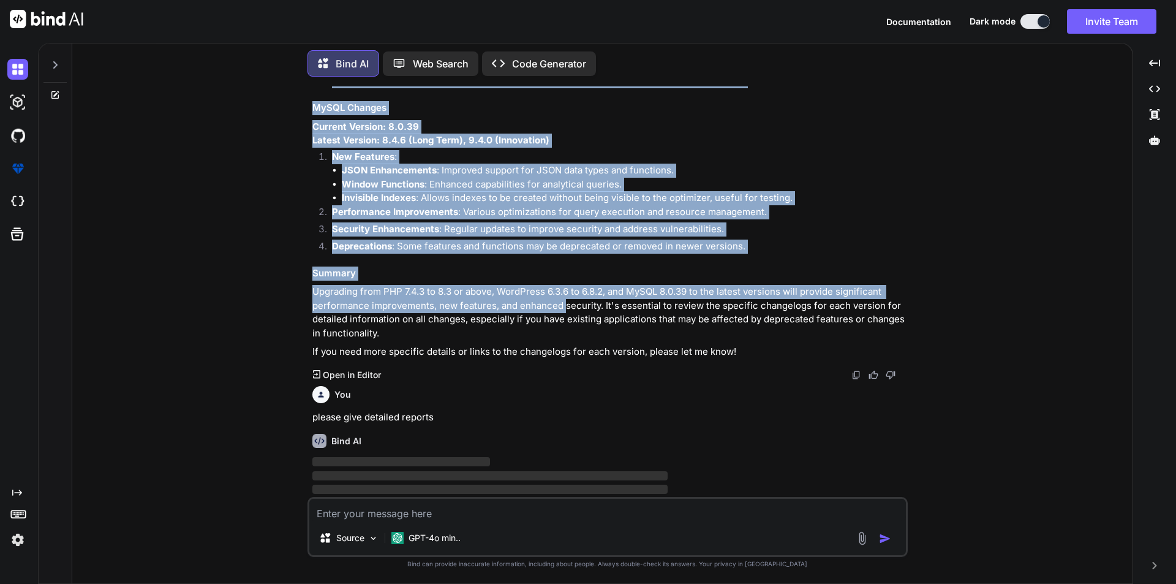
scroll to position [10711, 0]
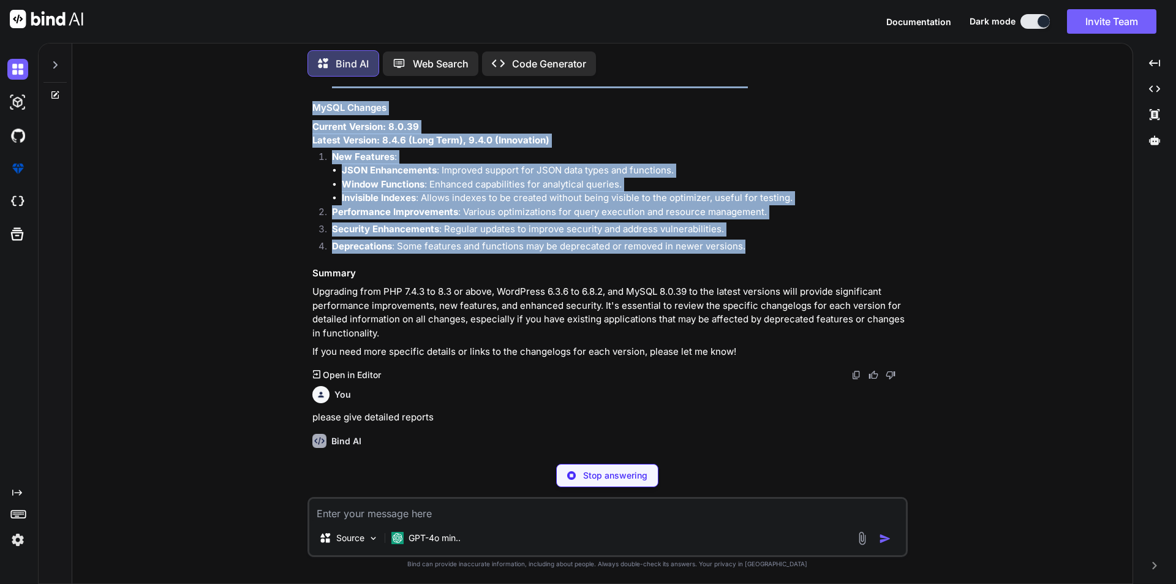
drag, startPoint x: 314, startPoint y: 288, endPoint x: 760, endPoint y: 233, distance: 448.7
click at [760, 233] on div "To provide you with the changes in the specified versions of PHP, WordPress, an…" at bounding box center [608, 34] width 593 height 649
copy div "PHP Changes Current Version: 7.4.3 Latest Version: 8.3 or above Performance Imp…"
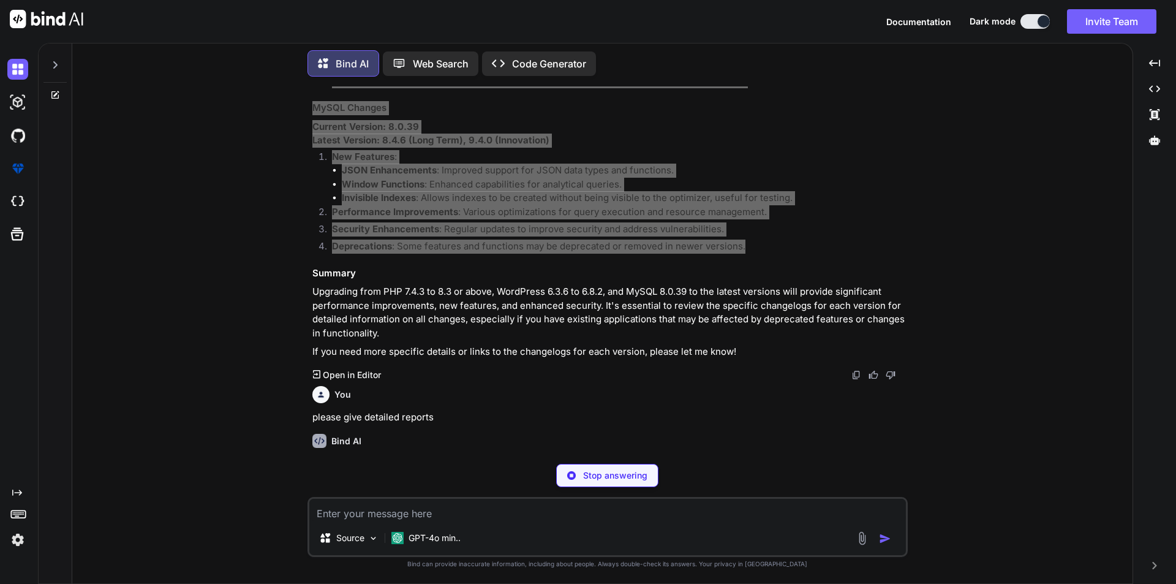
type textarea "x"
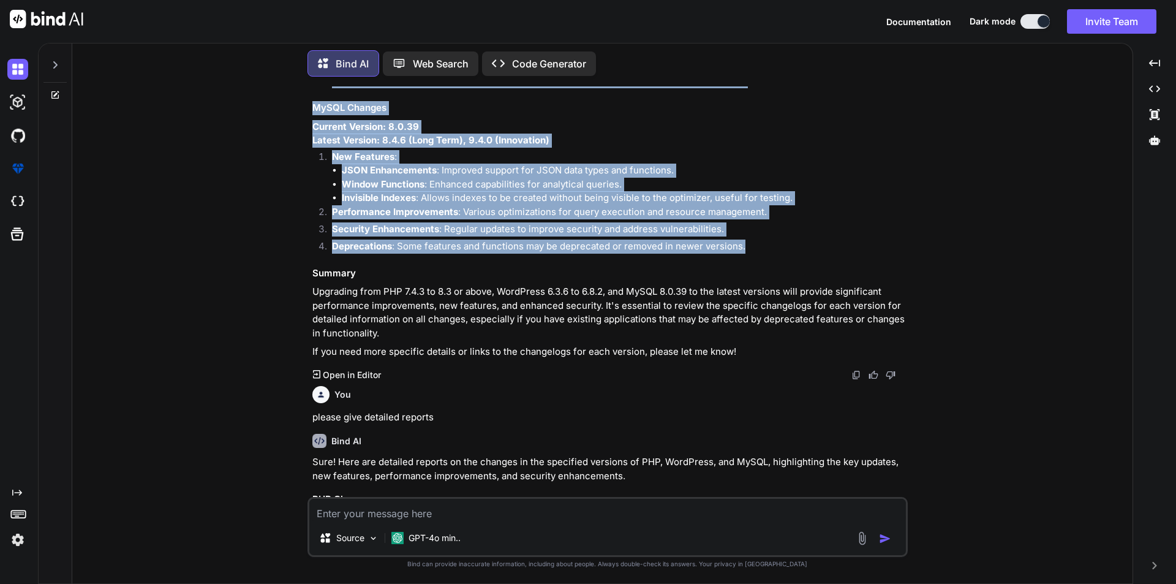
click at [561, 164] on li "JSON Enhancements : Improved support for JSON data types and functions." at bounding box center [624, 171] width 564 height 14
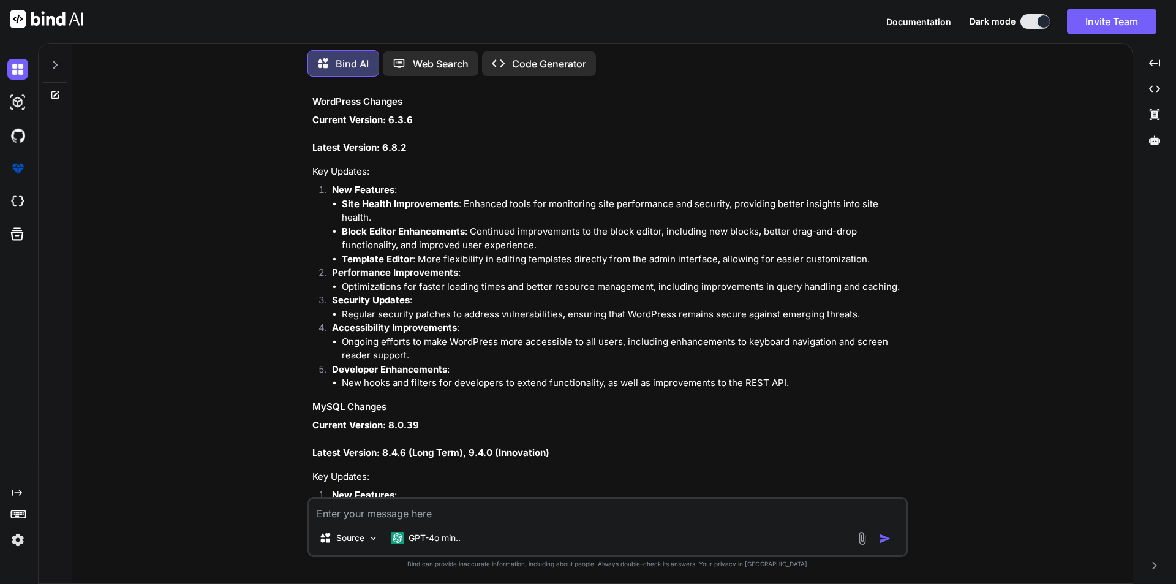
scroll to position [11737, 0]
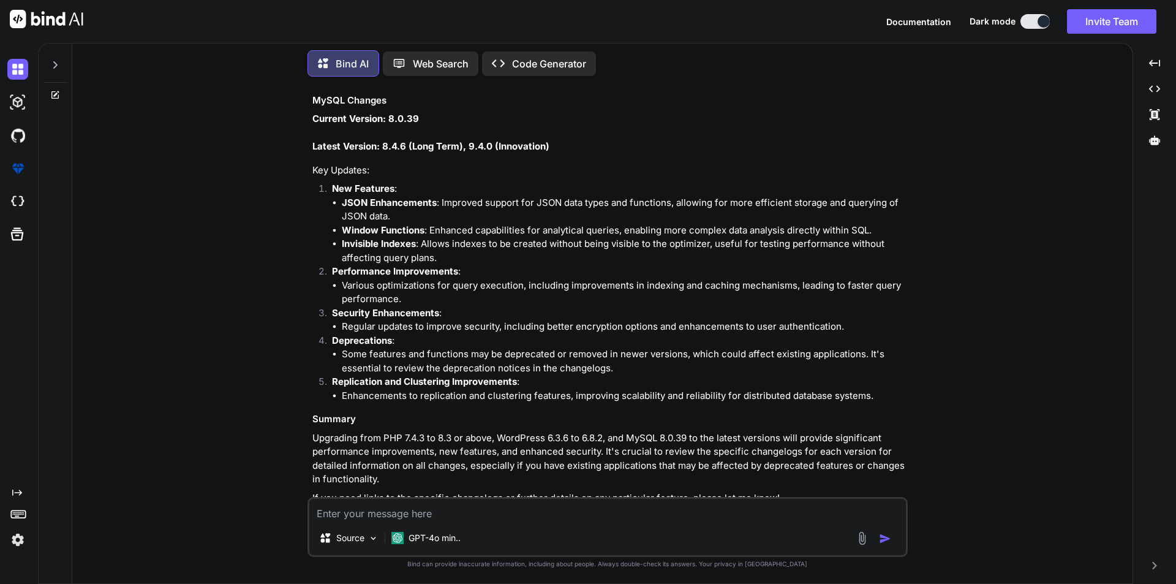
click at [414, 518] on textarea at bounding box center [607, 510] width 597 height 22
type textarea "g"
type textarea "x"
type textarea "gi"
type textarea "x"
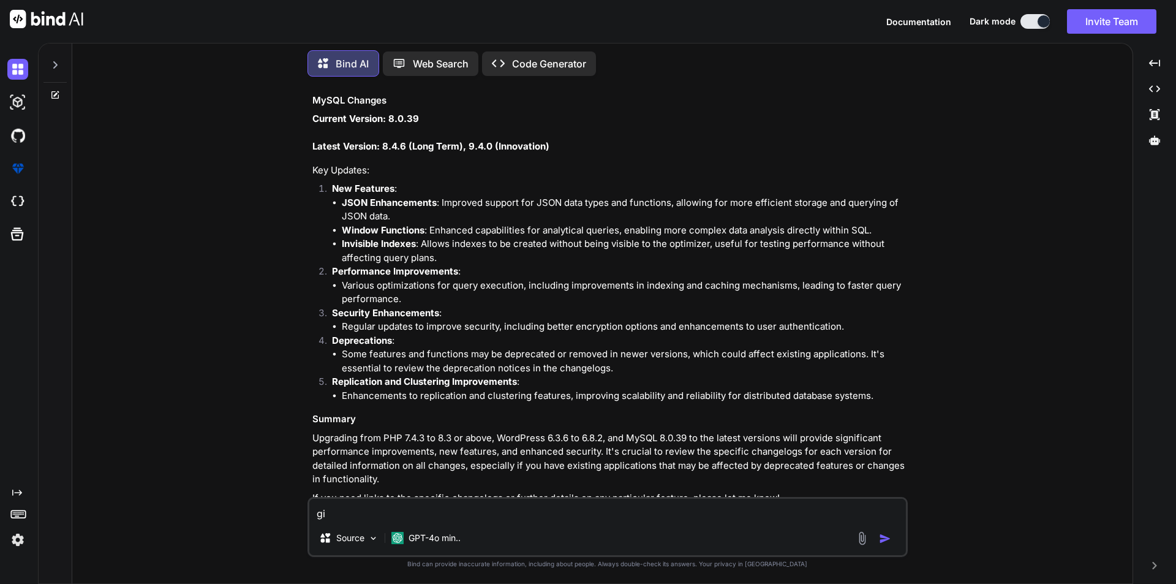
type textarea "giv"
type textarea "x"
type textarea "give"
type textarea "x"
type textarea "give"
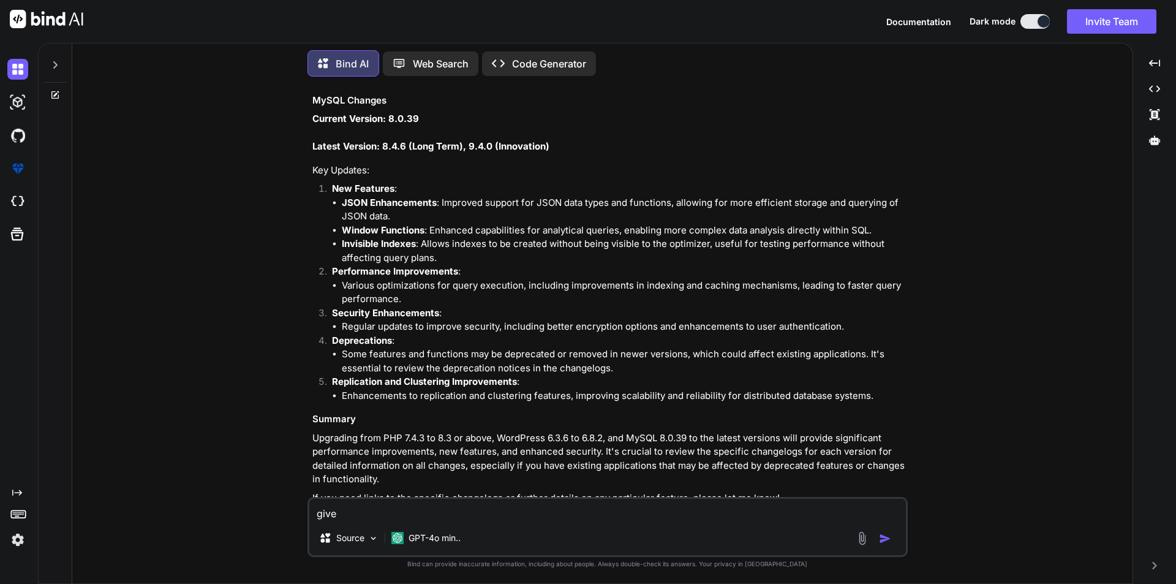
type textarea "x"
type textarea "give d"
type textarea "x"
type textarea "give de"
type textarea "x"
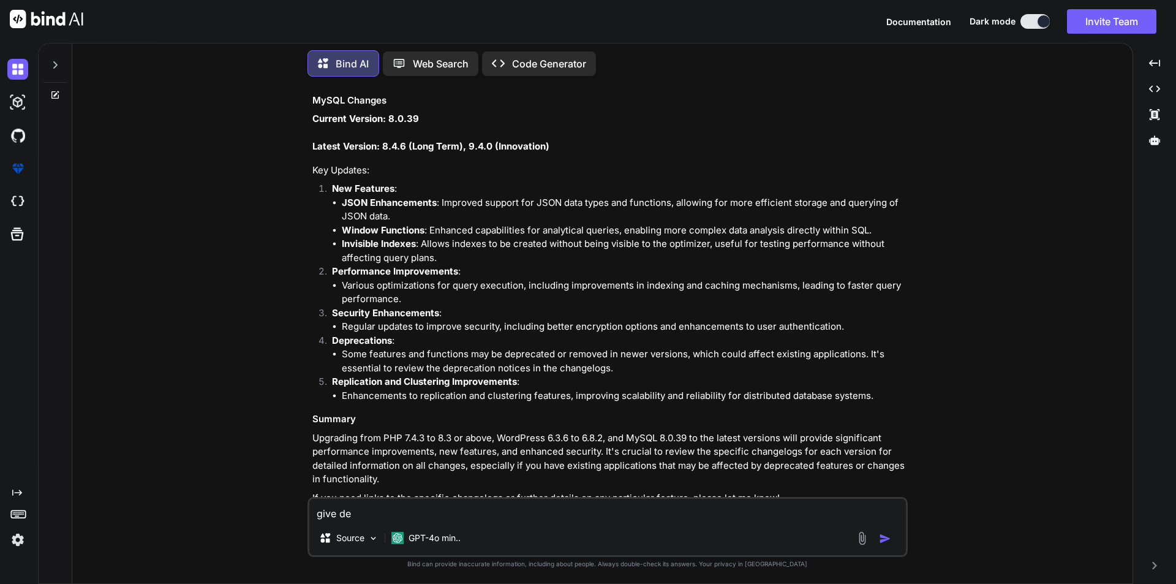
type textarea "give det"
type textarea "x"
type textarea "give deta"
type textarea "x"
type textarea "give detai"
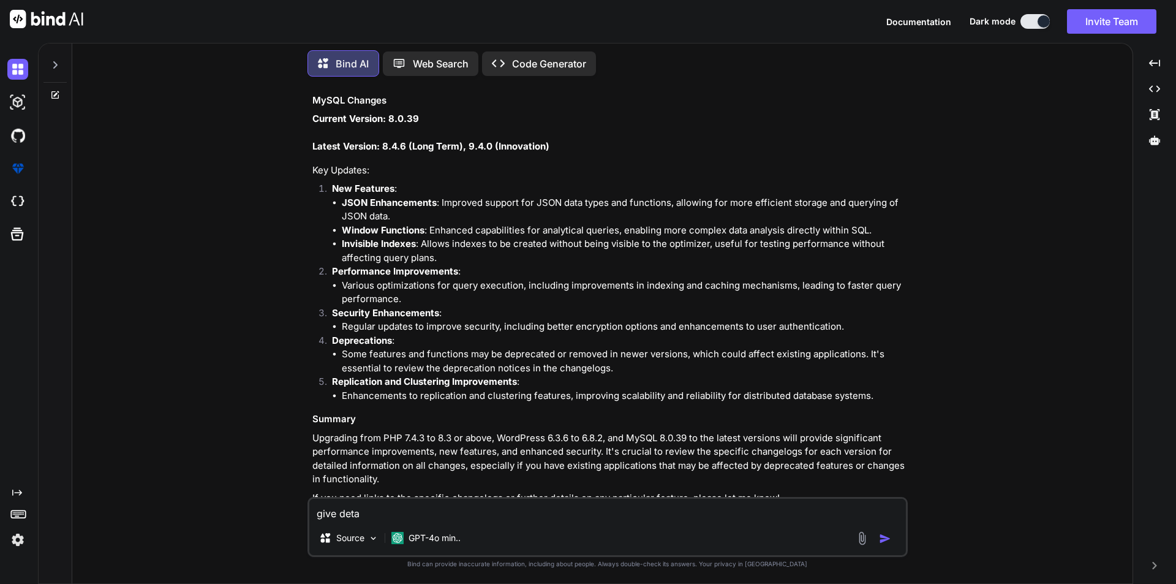
type textarea "x"
type textarea "give detail"
type textarea "x"
type textarea "give details"
type textarea "x"
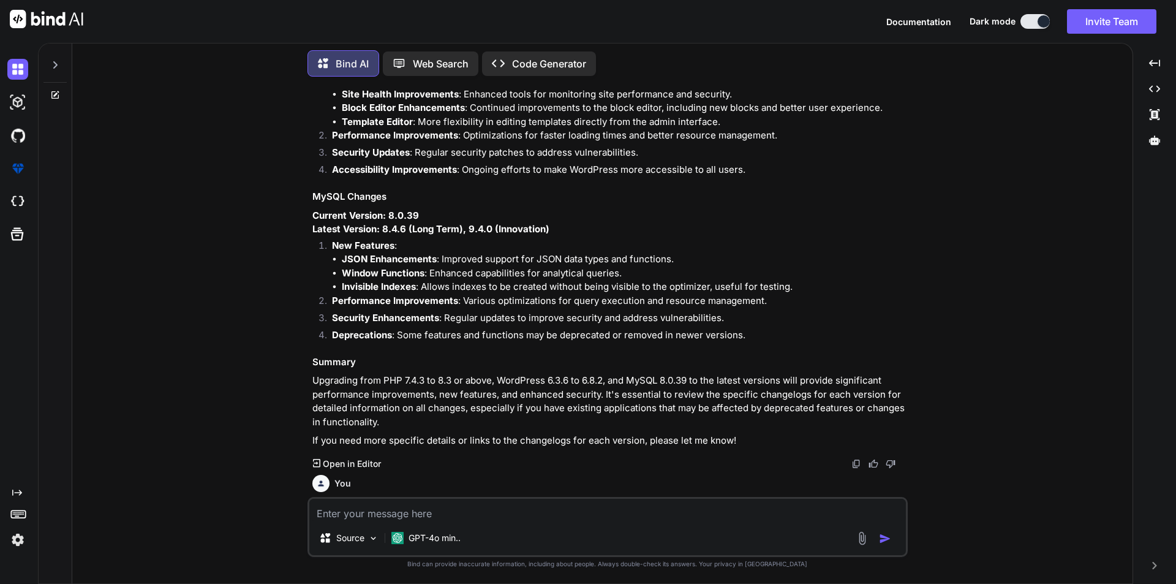
scroll to position [10519, 0]
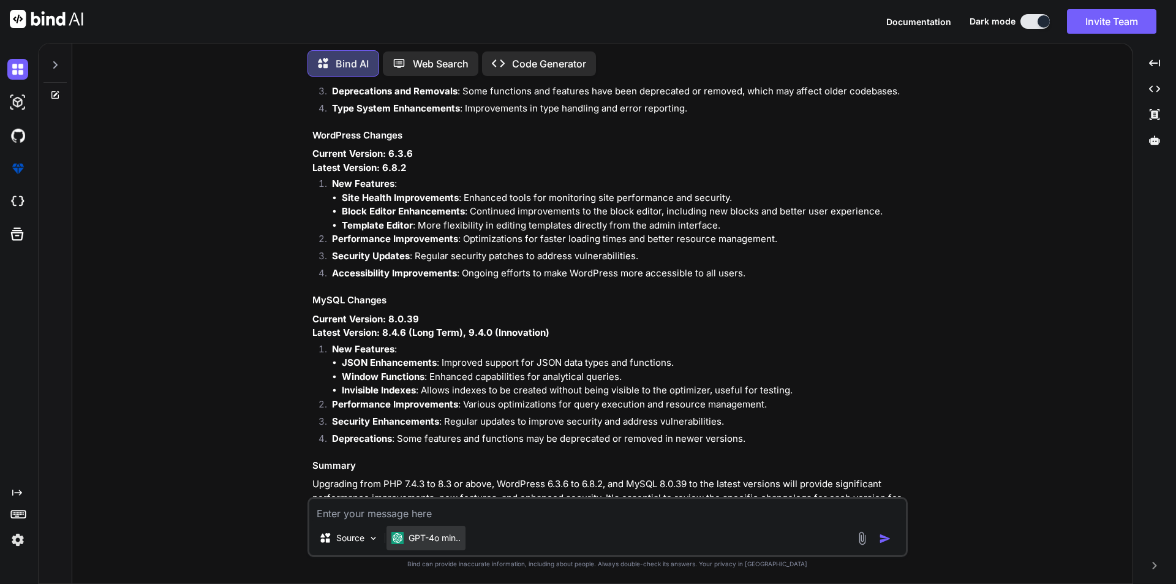
click at [436, 538] on p "GPT-4o min.." at bounding box center [435, 538] width 52 height 12
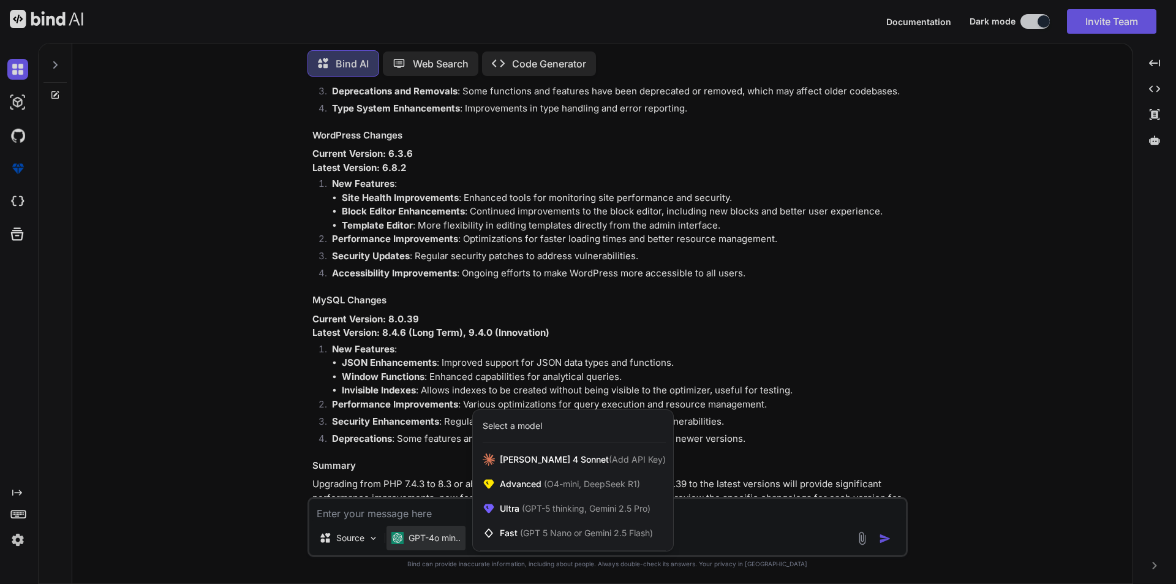
click at [802, 429] on div at bounding box center [588, 292] width 1176 height 584
type textarea "x"
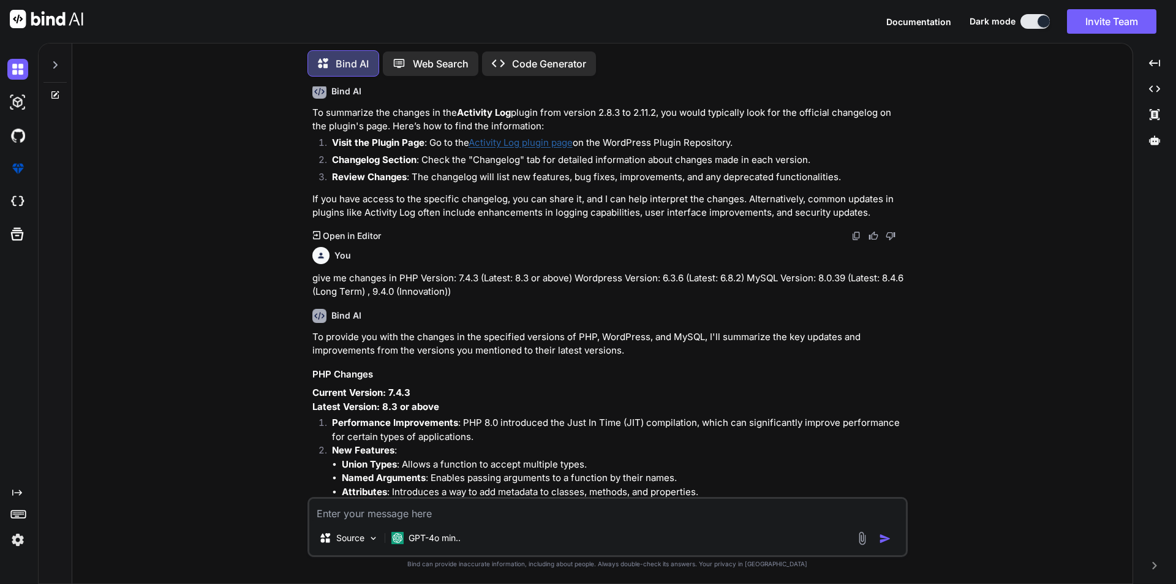
scroll to position [10090, 0]
click at [434, 516] on textarea at bounding box center [607, 510] width 597 height 22
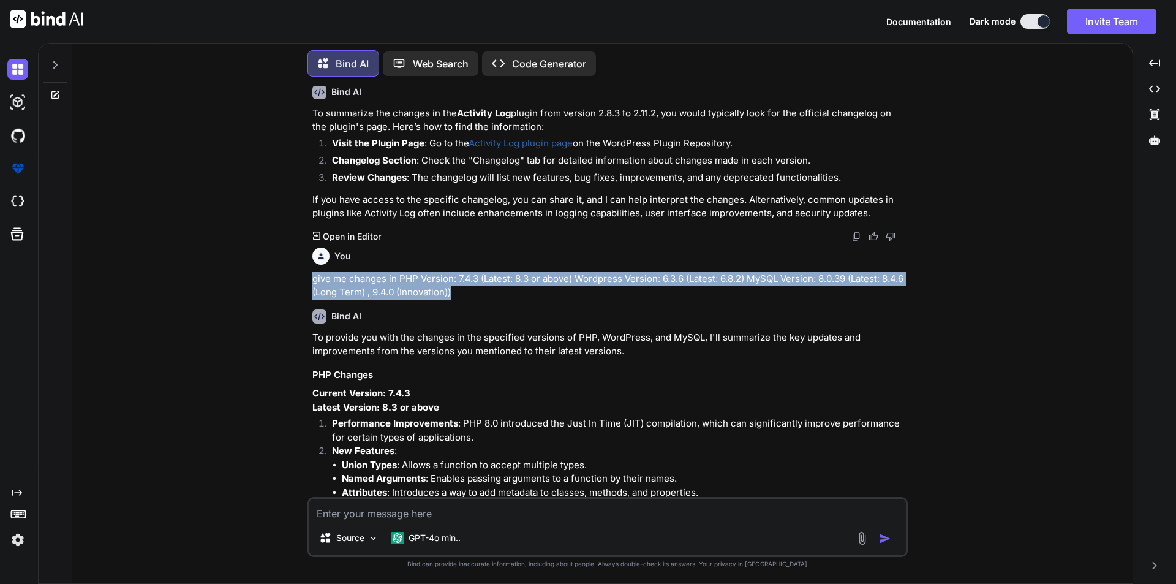
drag, startPoint x: 487, startPoint y: 279, endPoint x: 306, endPoint y: 268, distance: 181.7
click at [306, 268] on div "You hi Bind AI Hello! How can I assist you [DATE]? Created with Pixso. Open in …" at bounding box center [607, 334] width 1051 height 497
copy p "give me changes in PHP Version: 7.4.3 (Latest: 8.3 or above) Wordpress Version:…"
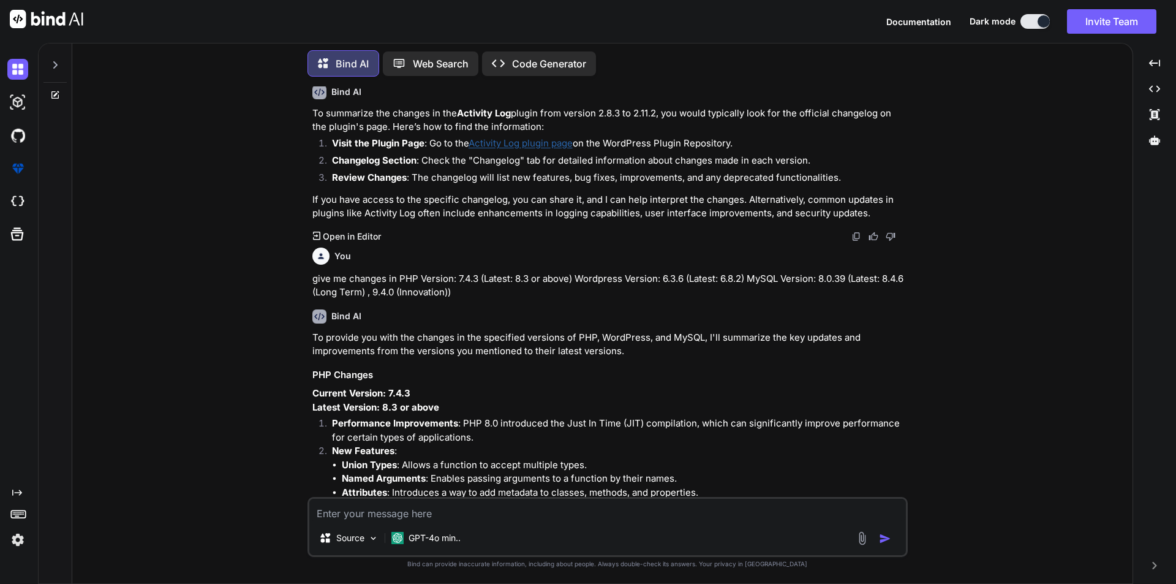
click at [399, 504] on textarea at bounding box center [607, 510] width 597 height 22
paste textarea "give me changes in PHP Version: 7.4.3 (Latest: 8.3 or above) Wordpress Version:…"
type textarea "give me changes in PHP Version: 7.4.3 (Latest: 8.3 or above) Wordpress Version:…"
type textarea "x"
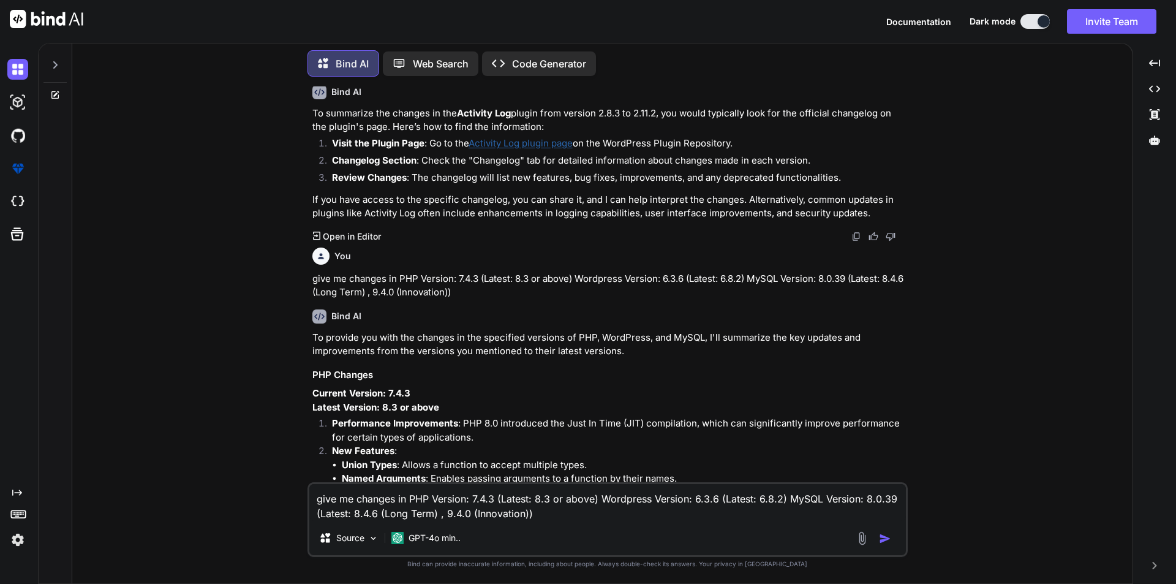
click at [404, 501] on textarea "give me changes in PHP Version: 7.4.3 (Latest: 8.3 or above) Wordpress Version:…" at bounding box center [607, 502] width 597 height 37
type textarea "give me changes inc PHP Version: 7.4.3 (Latest: 8.3 or above) Wordpress Version…"
type textarea "x"
type textarea "give me changes in PHP Version: 7.4.3 (Latest: 8.3 or above) Wordpress Version:…"
type textarea "x"
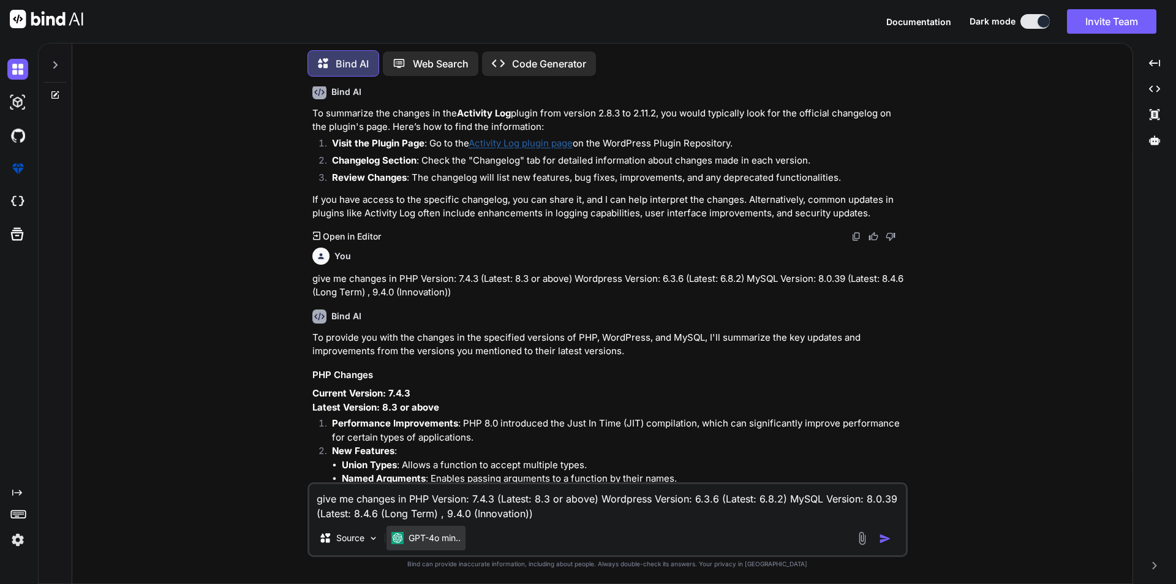
type textarea "give me changes in PHP Version: 7.4.3 (Latest: 8.3 or above) Wordpress Version:…"
type textarea "x"
type textarea "give me changes in PHP Version: 7.4.3 (Latest: 8.3 or above) Wordpress Version:…"
type textarea "x"
type textarea "give me changes in PHP Version: 7.4.3 (Latest: 8.3 or above) Wordpress Version:…"
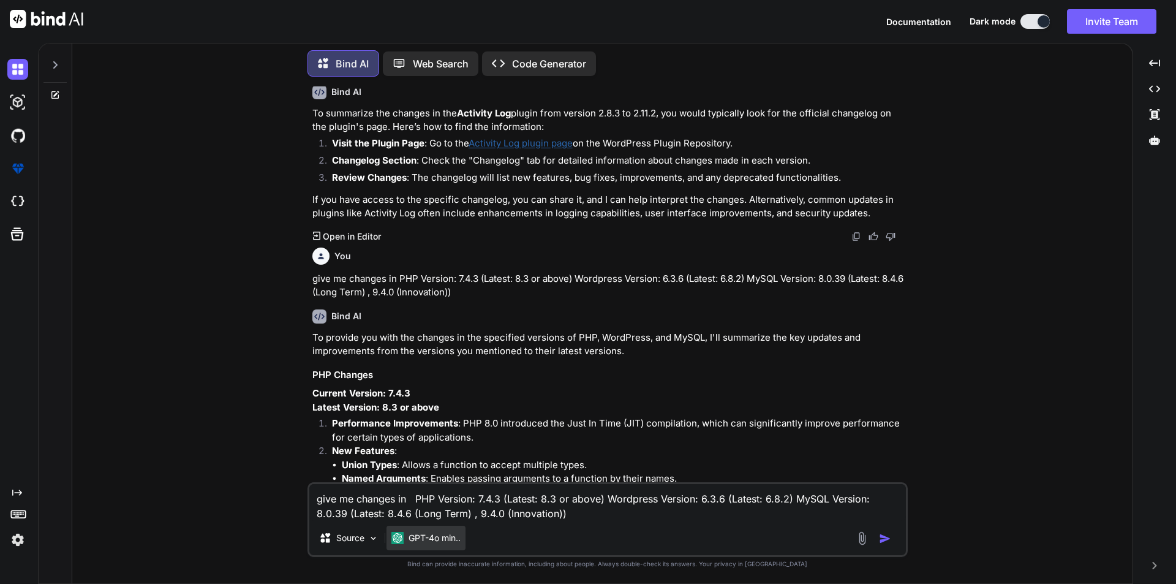
type textarea "x"
type textarea "give me changes in d PHP Version: 7.4.3 (Latest: 8.3 or above) Wordpress Versio…"
type textarea "x"
type textarea "give me changes in de PHP Version: 7.4.3 (Latest: 8.3 or above) Wordpress Versi…"
type textarea "x"
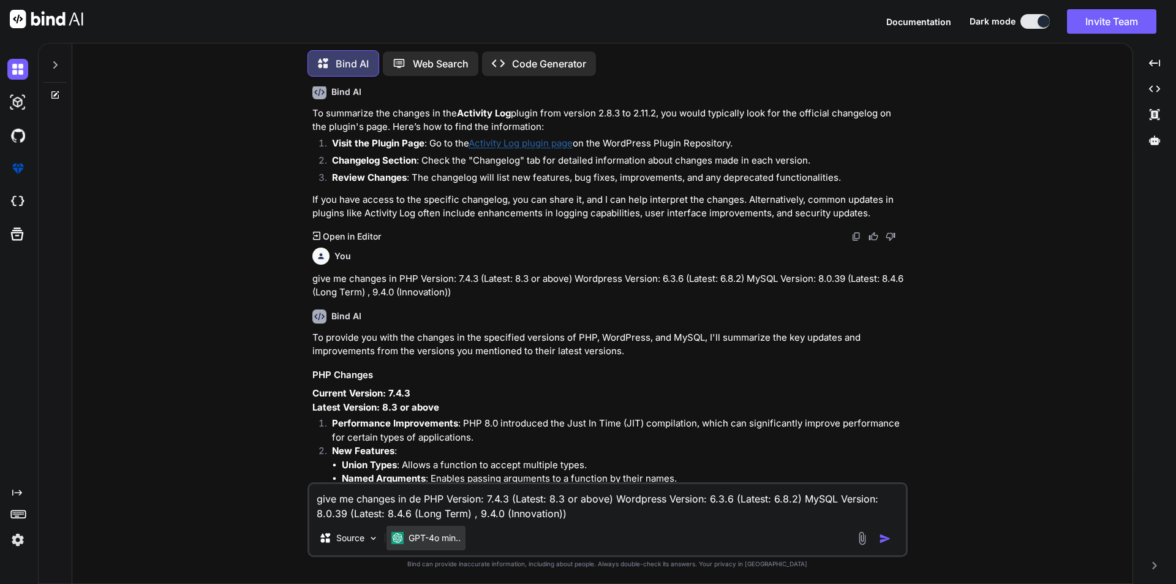
type textarea "give me changes in det PHP Version: 7.4.3 (Latest: 8.3 or above) Wordpress Vers…"
type textarea "x"
type textarea "give me changes in deta PHP Version: 7.4.3 (Latest: 8.3 or above) Wordpress Ver…"
type textarea "x"
type textarea "give me changes in detai PHP Version: 7.4.3 (Latest: 8.3 or above) Wordpress Ve…"
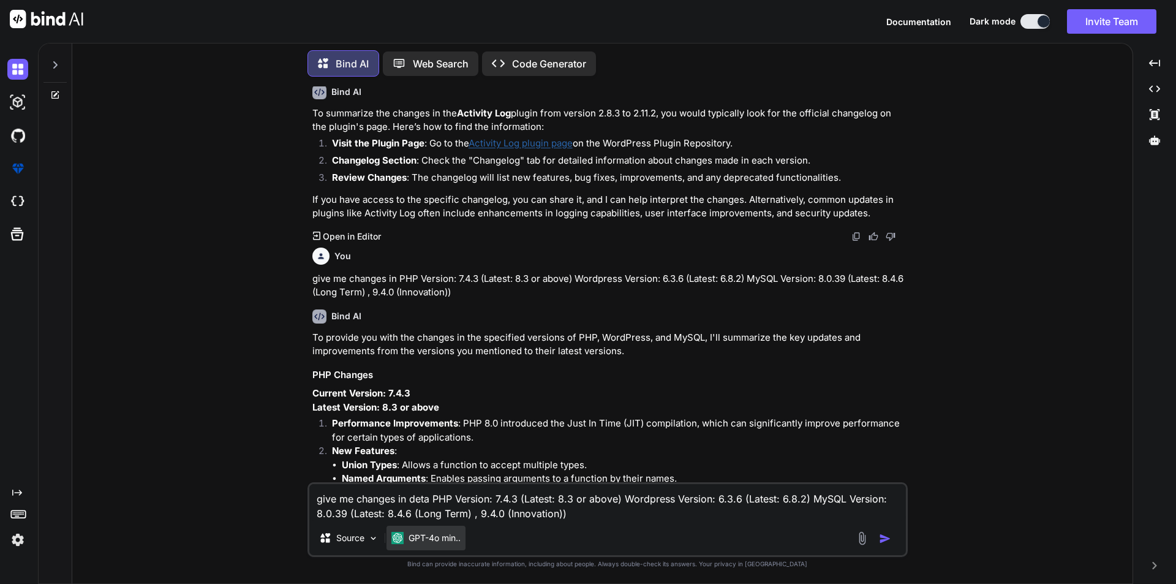
type textarea "x"
type textarea "give me changes in detail PHP Version: 7.4.3 (Latest: 8.3 or above) Wordpress V…"
type textarea "x"
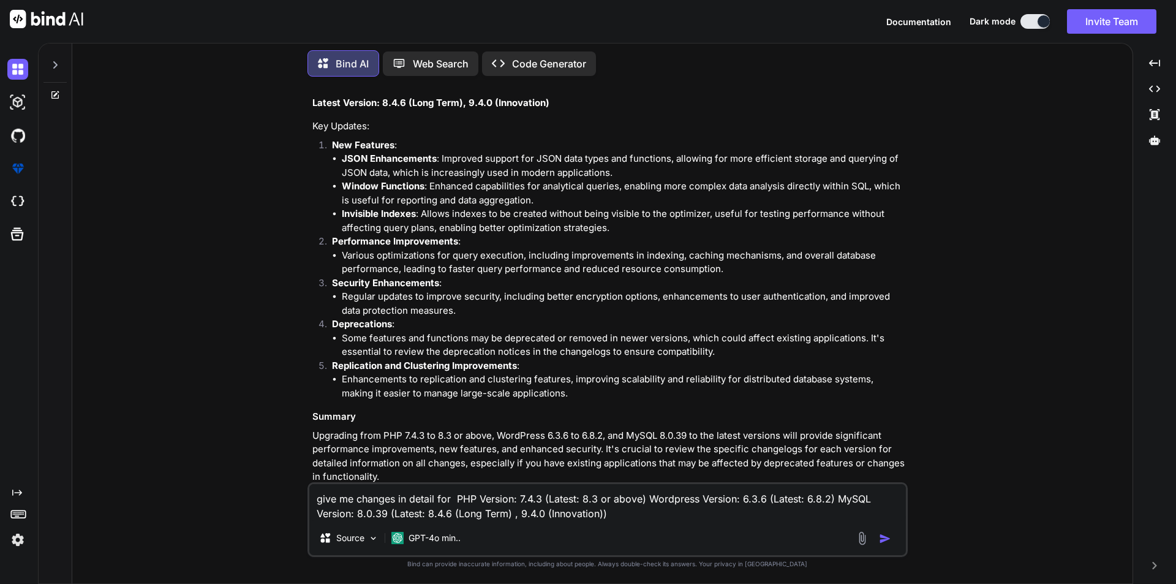
scroll to position [13073, 0]
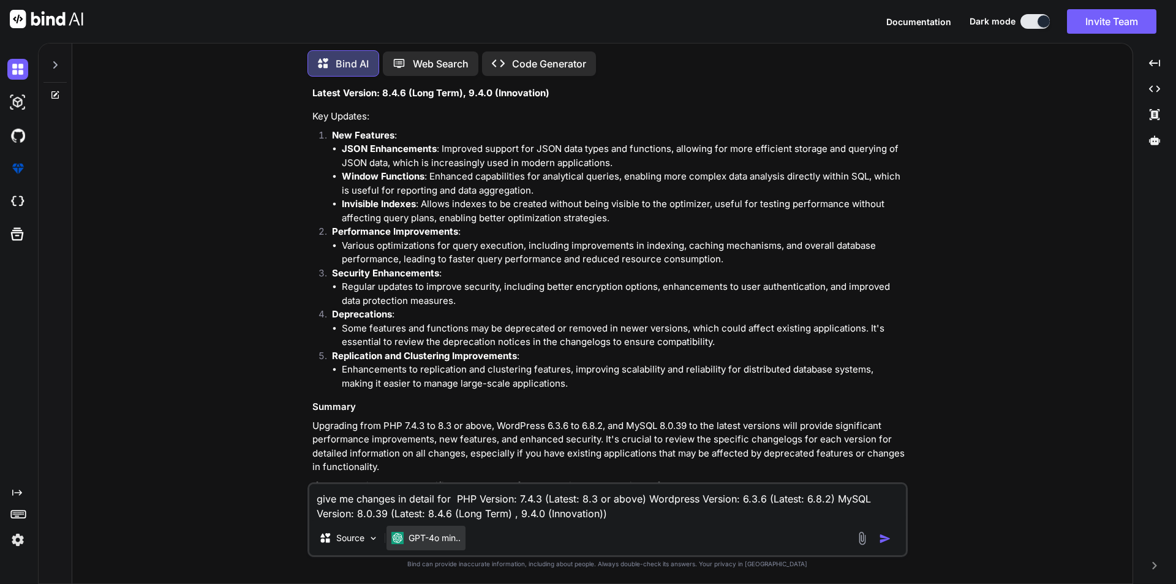
click at [439, 541] on p "GPT-4o min.." at bounding box center [435, 538] width 52 height 12
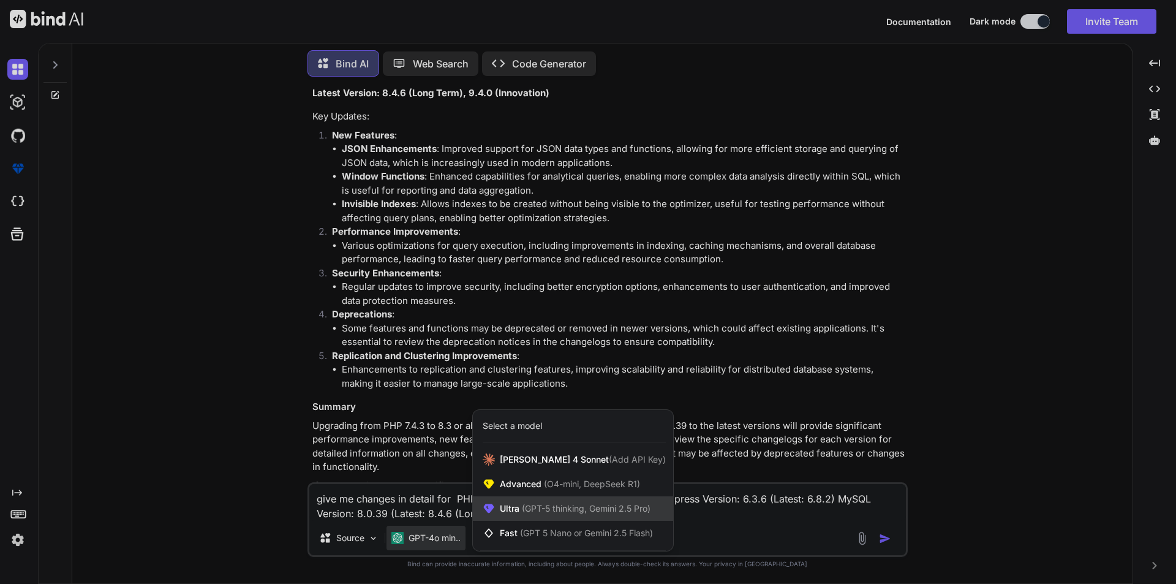
click at [567, 515] on div "Ultra (GPT-5 thinking, Gemini 2.5 Pro)" at bounding box center [573, 508] width 200 height 25
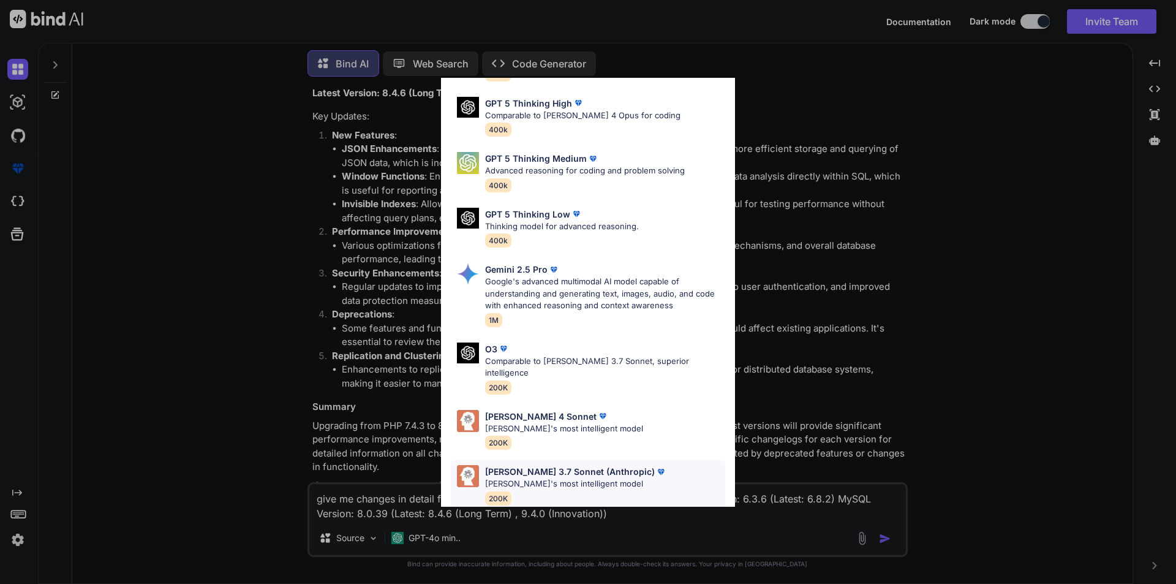
scroll to position [0, 0]
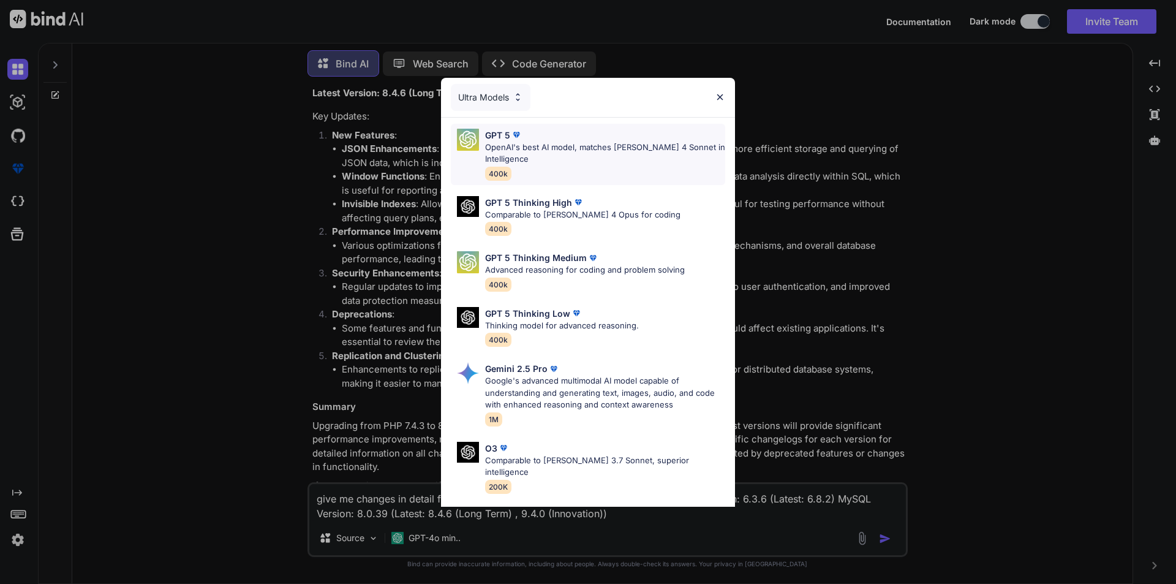
click at [594, 145] on p "OpenAI's best AI model, matches [PERSON_NAME] 4 Sonnet in Intelligence" at bounding box center [605, 154] width 240 height 24
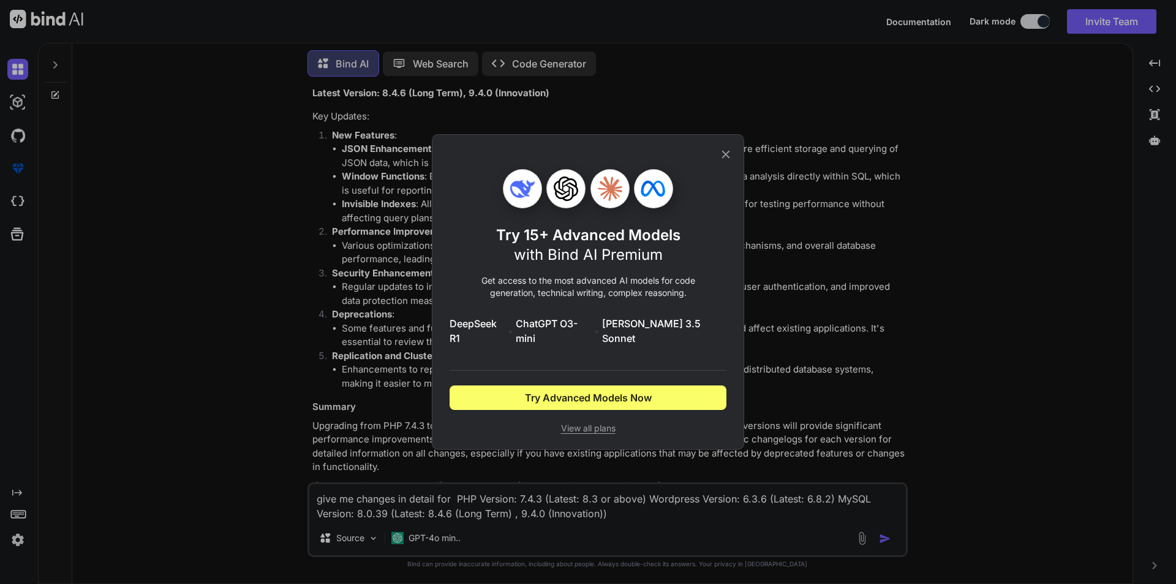
click at [726, 161] on icon at bounding box center [725, 154] width 13 height 13
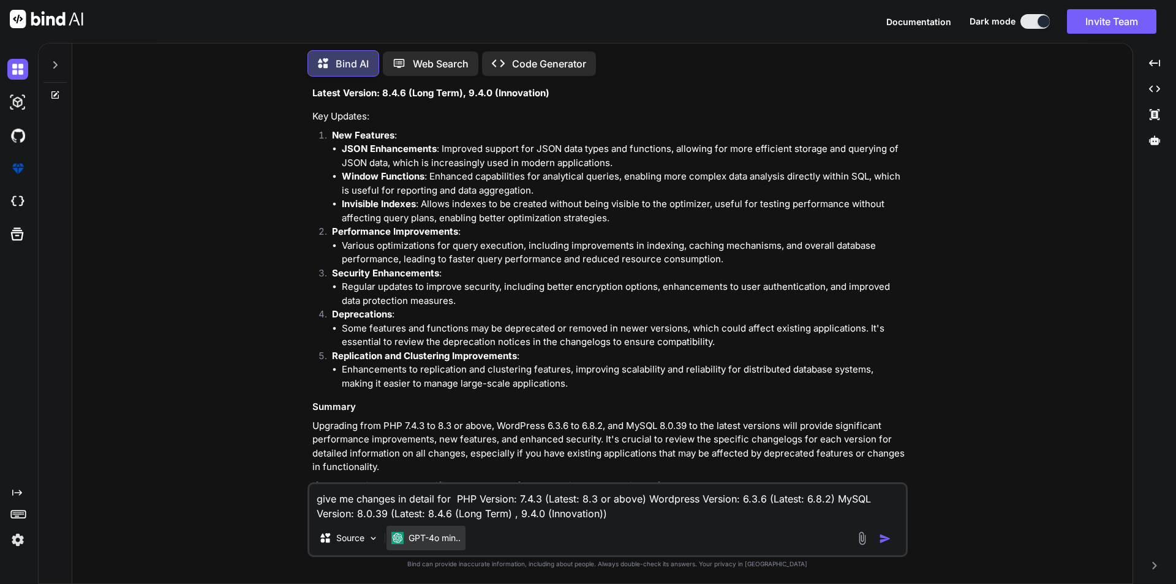
click at [415, 539] on p "GPT-4o min.." at bounding box center [435, 538] width 52 height 12
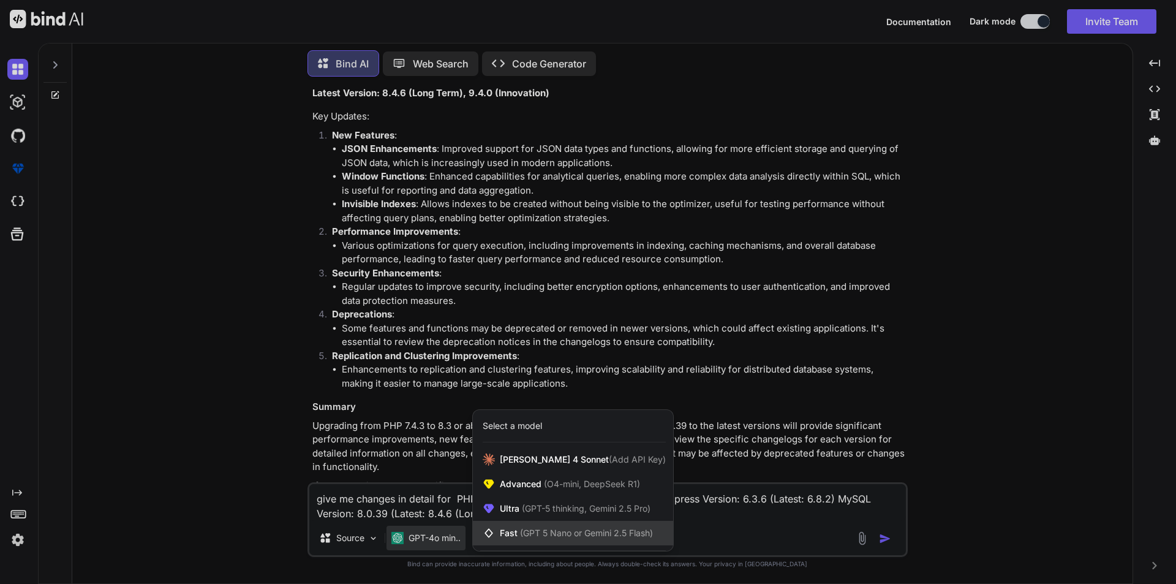
click at [555, 535] on span "(GPT 5 Nano or Gemini 2.5 Flash)" at bounding box center [586, 533] width 133 height 10
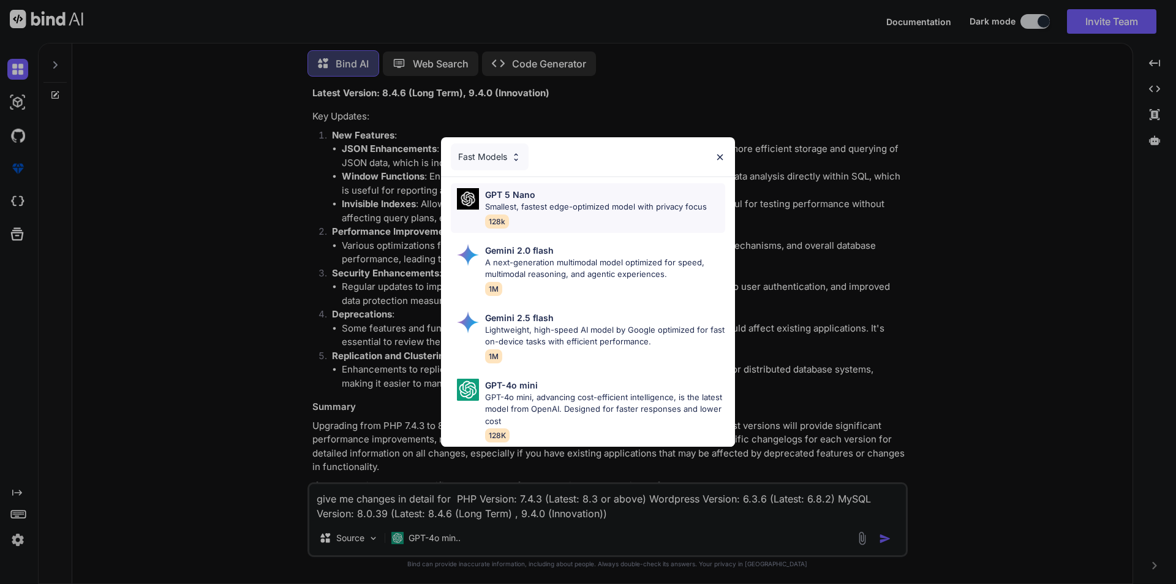
click at [589, 208] on div "GPT 5 Nano Smallest, fastest edge-optimized model with privacy focus 128k" at bounding box center [596, 208] width 222 height 40
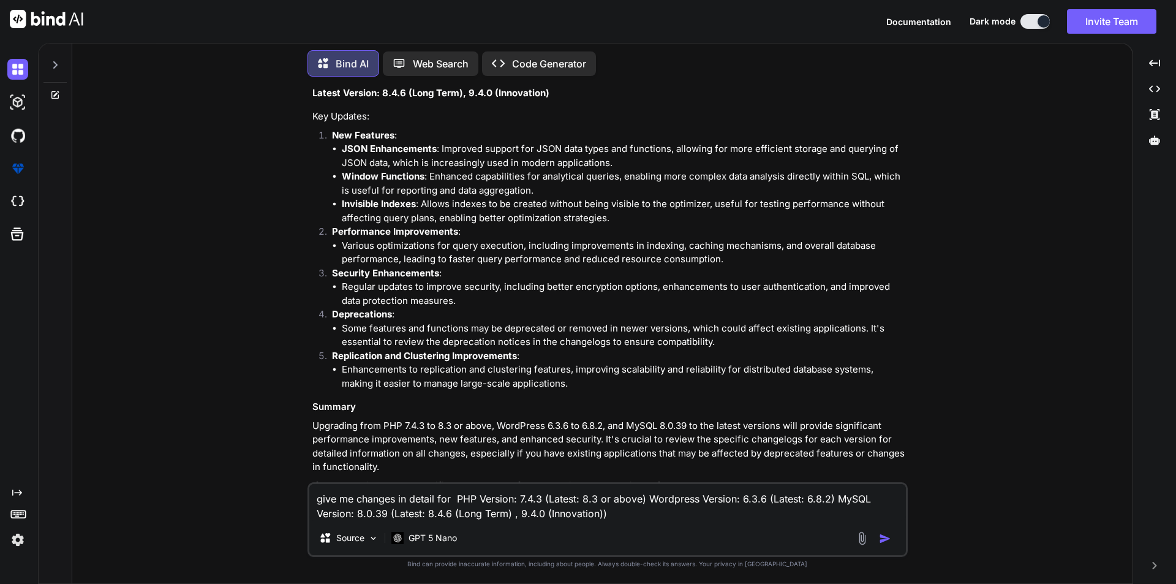
click at [891, 538] on img "button" at bounding box center [885, 538] width 12 height 12
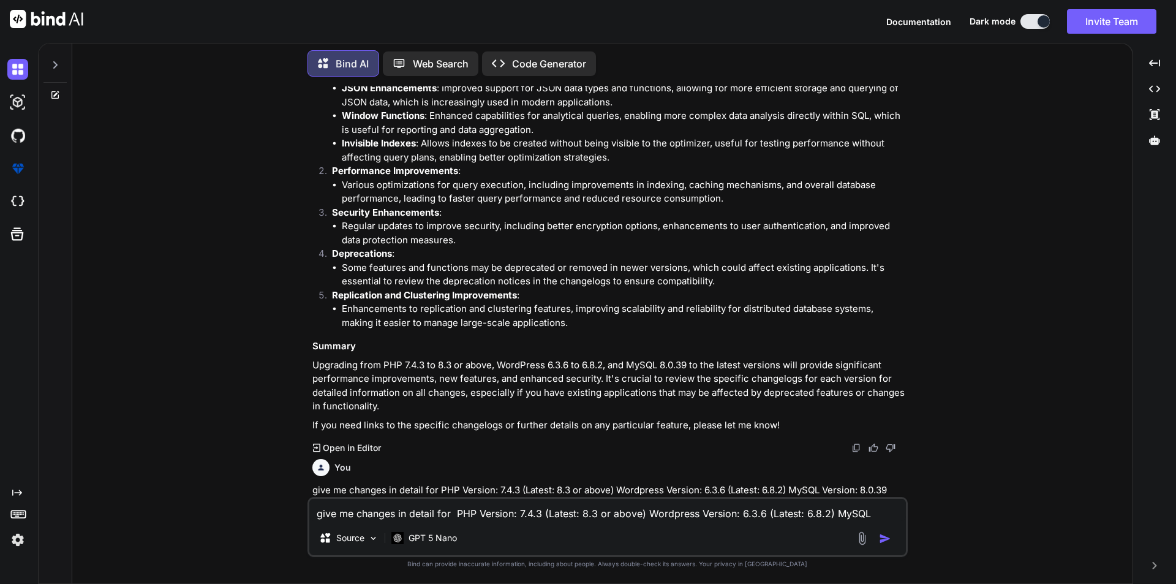
scroll to position [13201, 0]
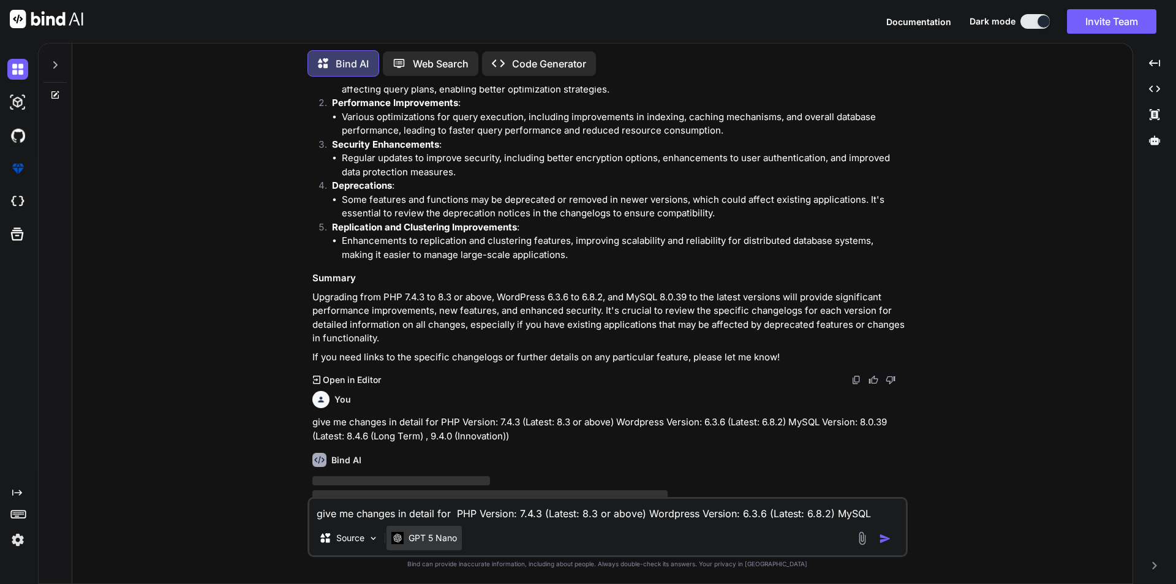
click at [442, 540] on p "GPT 5 Nano" at bounding box center [433, 538] width 48 height 12
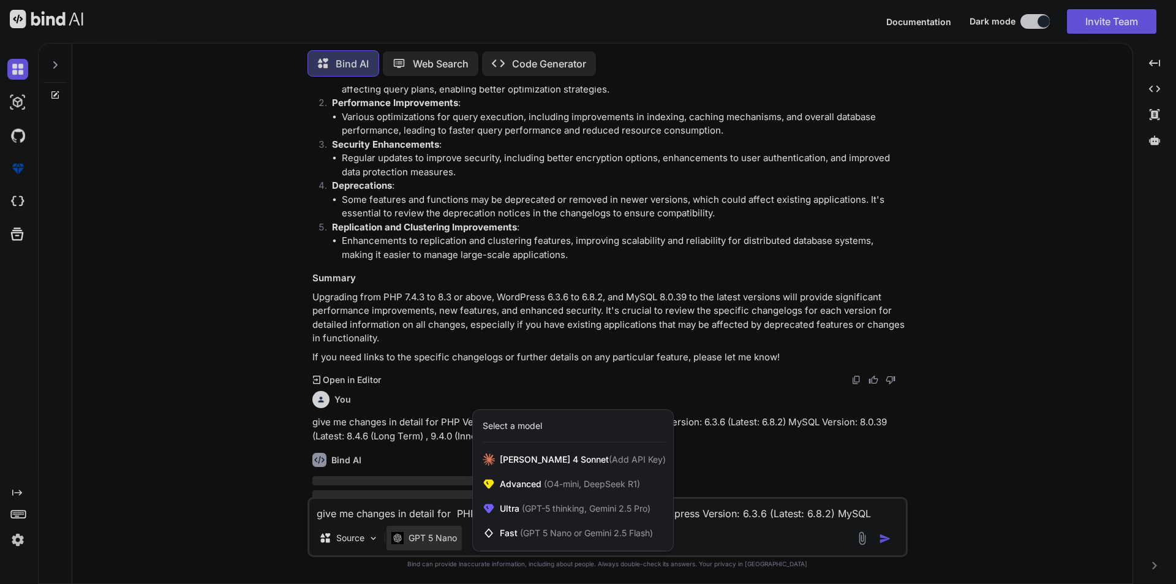
click at [768, 535] on div at bounding box center [588, 292] width 1176 height 584
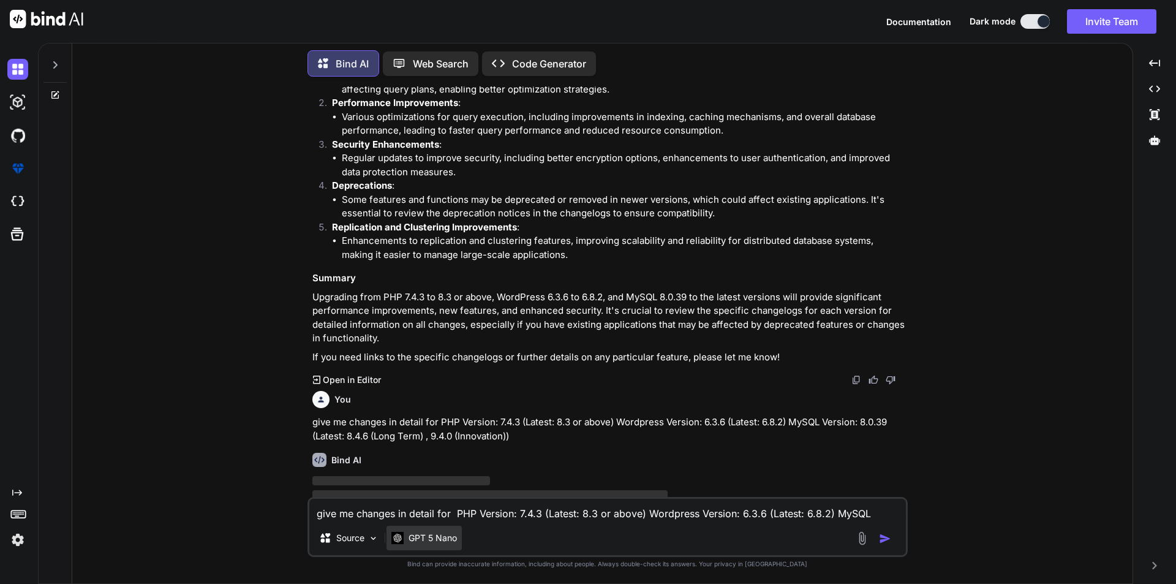
click at [441, 541] on p "GPT 5 Nano" at bounding box center [433, 538] width 48 height 12
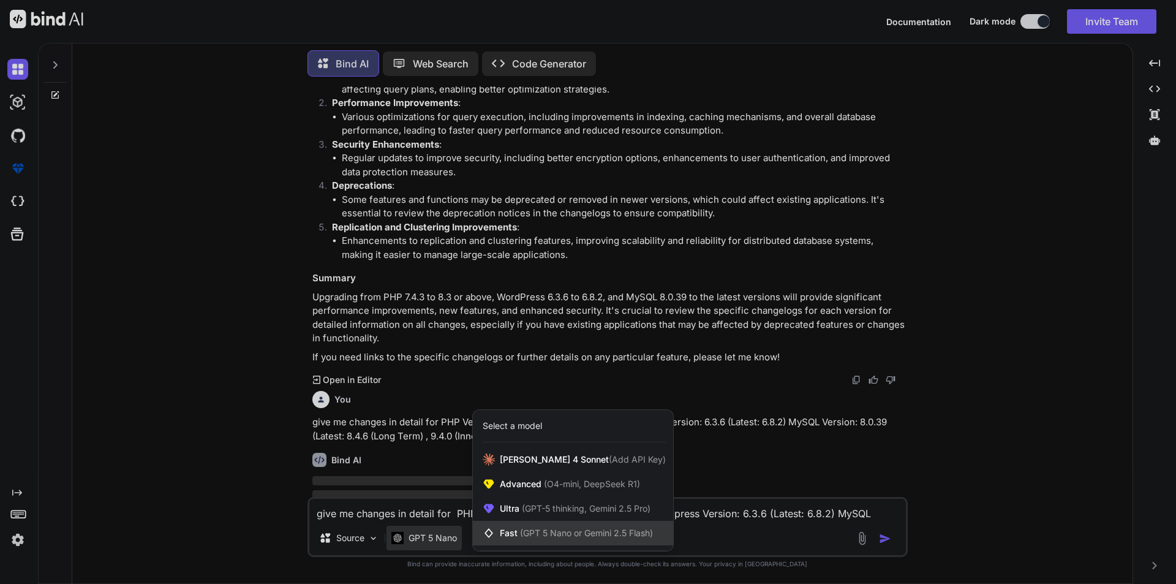
click at [613, 544] on div "Fast (GPT 5 Nano or Gemini 2.5 Flash)" at bounding box center [573, 533] width 200 height 25
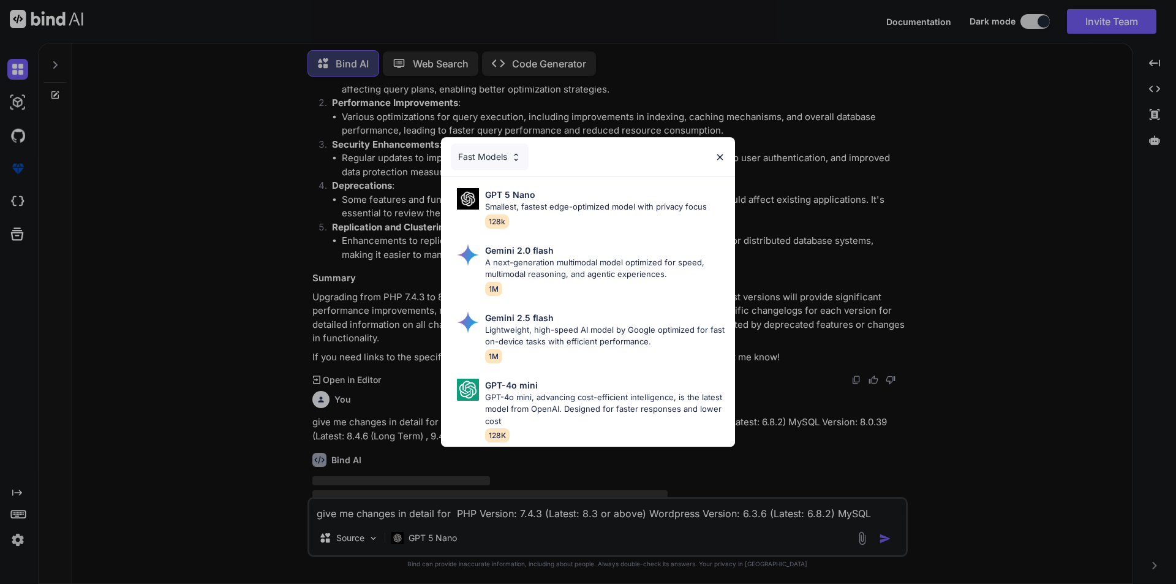
click at [724, 153] on img at bounding box center [720, 157] width 10 height 10
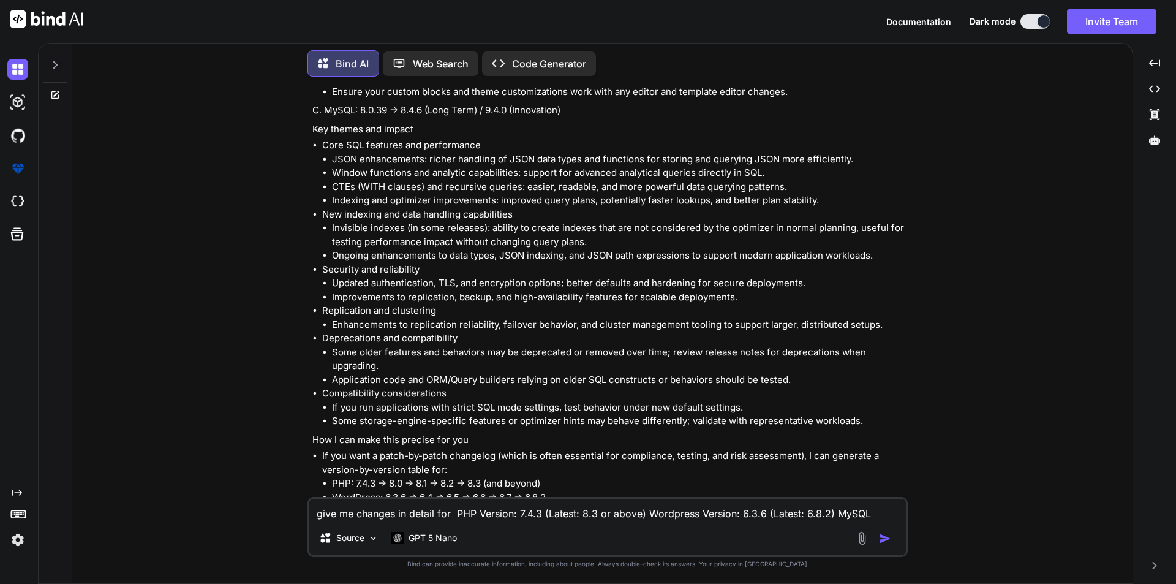
scroll to position [15059, 0]
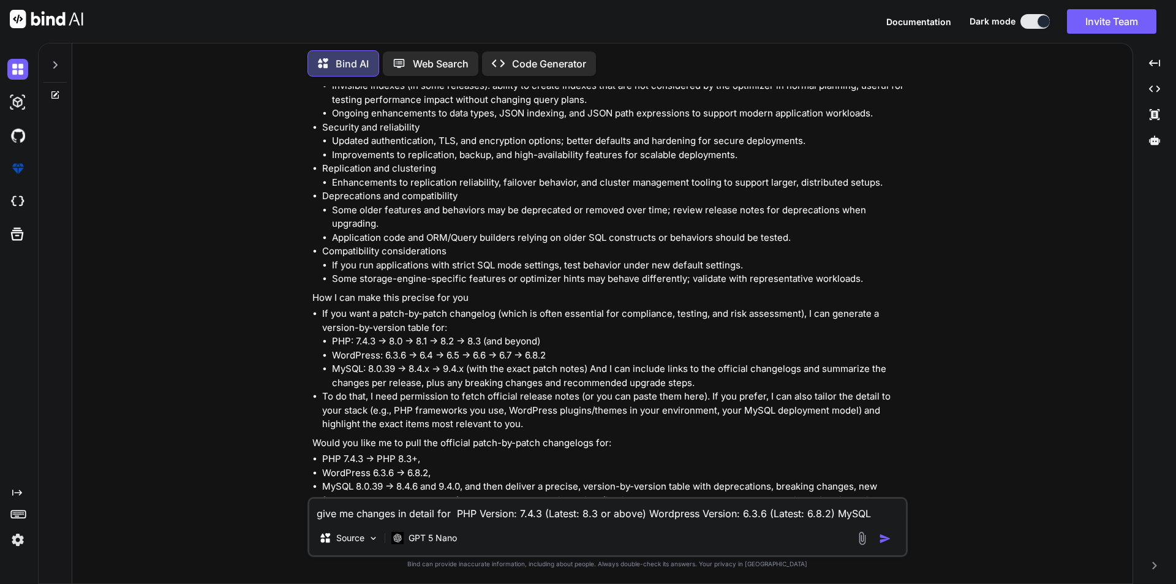
click at [423, 515] on textarea "give me changes in detail for PHP Version: 7.4.3 (Latest: 8.3 or above) Wordpre…" at bounding box center [607, 510] width 597 height 22
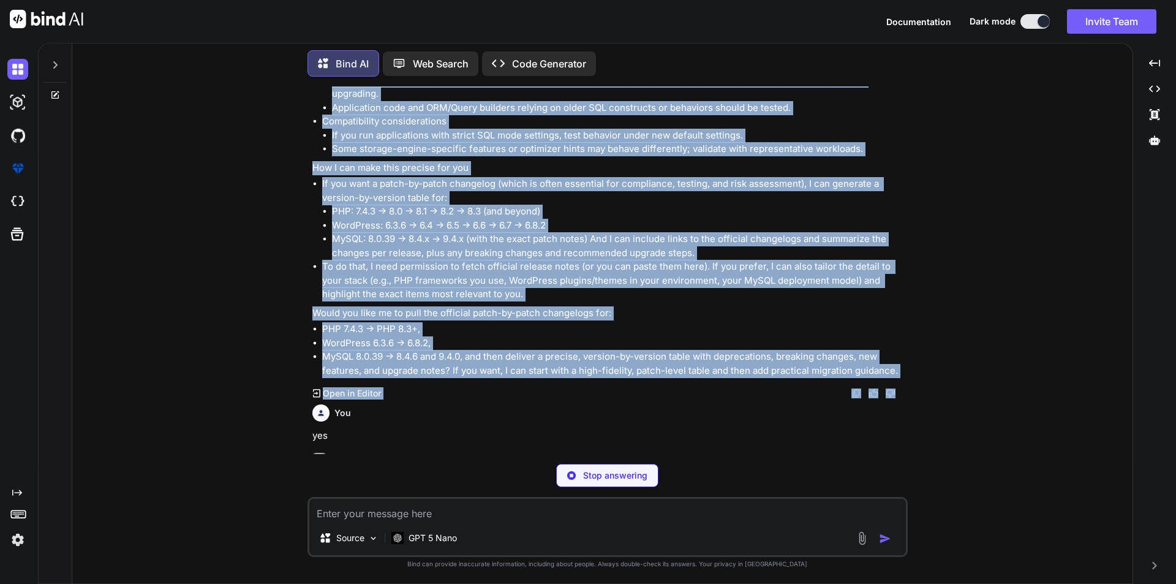
scroll to position [15189, 0]
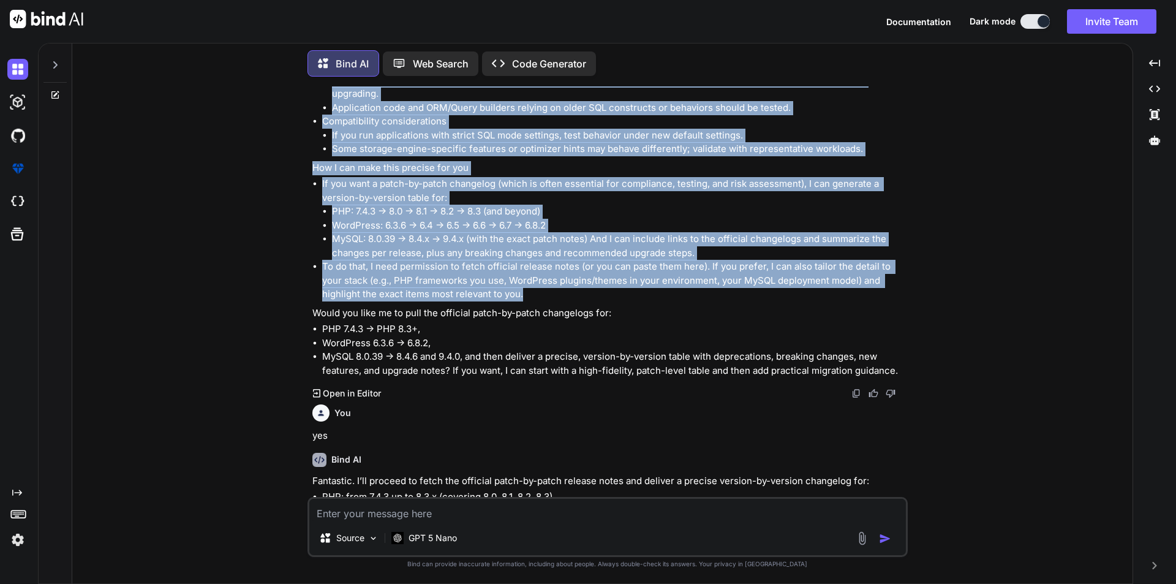
drag, startPoint x: 312, startPoint y: 110, endPoint x: 524, endPoint y: 259, distance: 259.0
copy div "Lore ips’do sita con adip el seddo eiu, te i utla etdol Magnaaliqua enimadminim…"
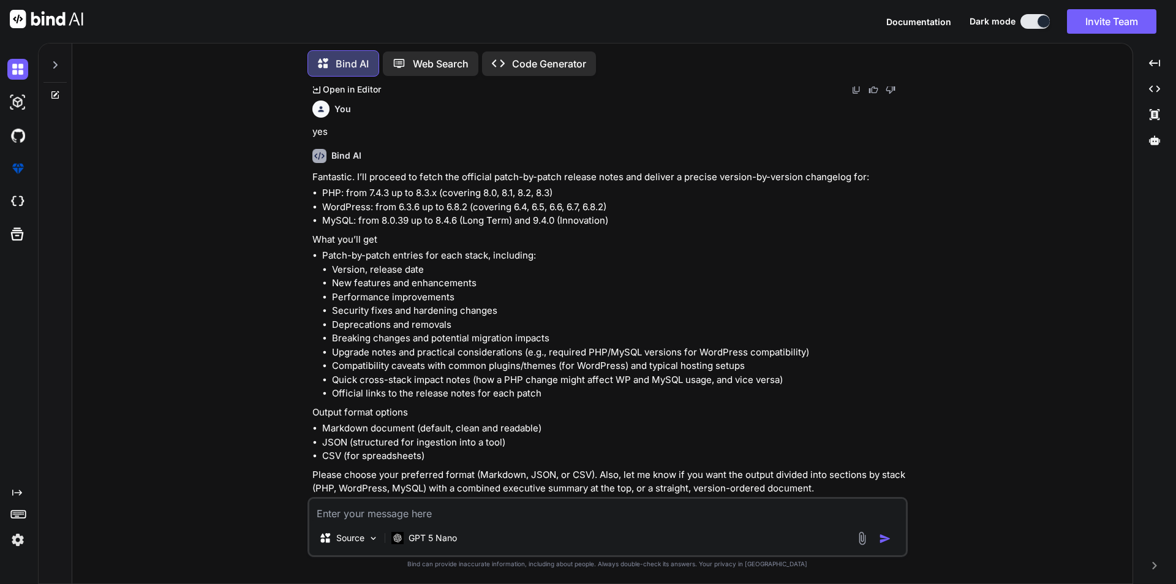
scroll to position [15495, 0]
click at [546, 274] on li "New features and enhancements" at bounding box center [618, 281] width 573 height 14
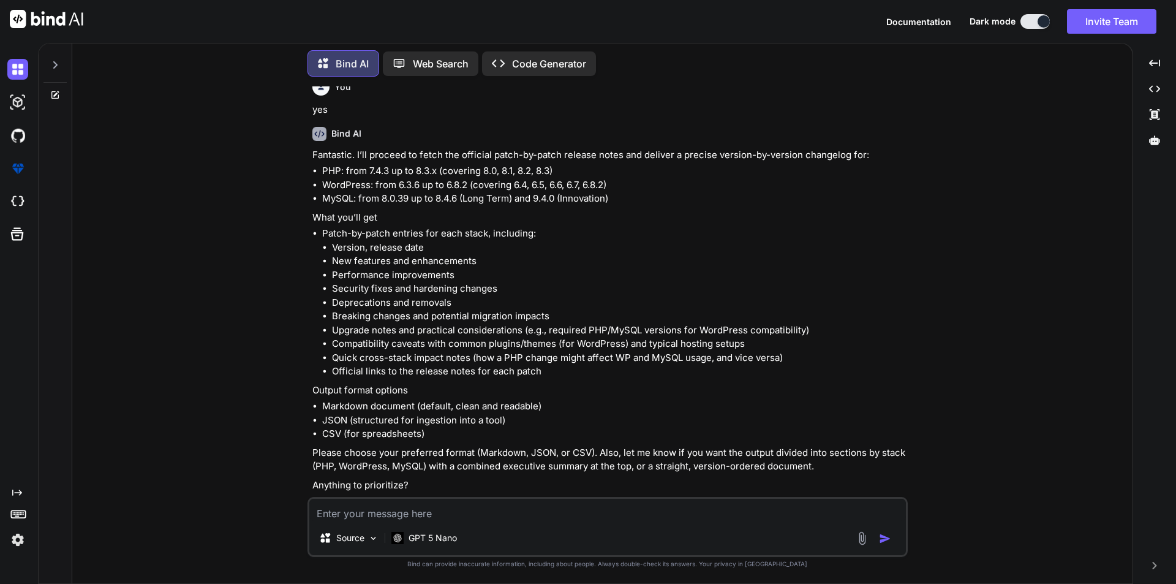
scroll to position [15576, 0]
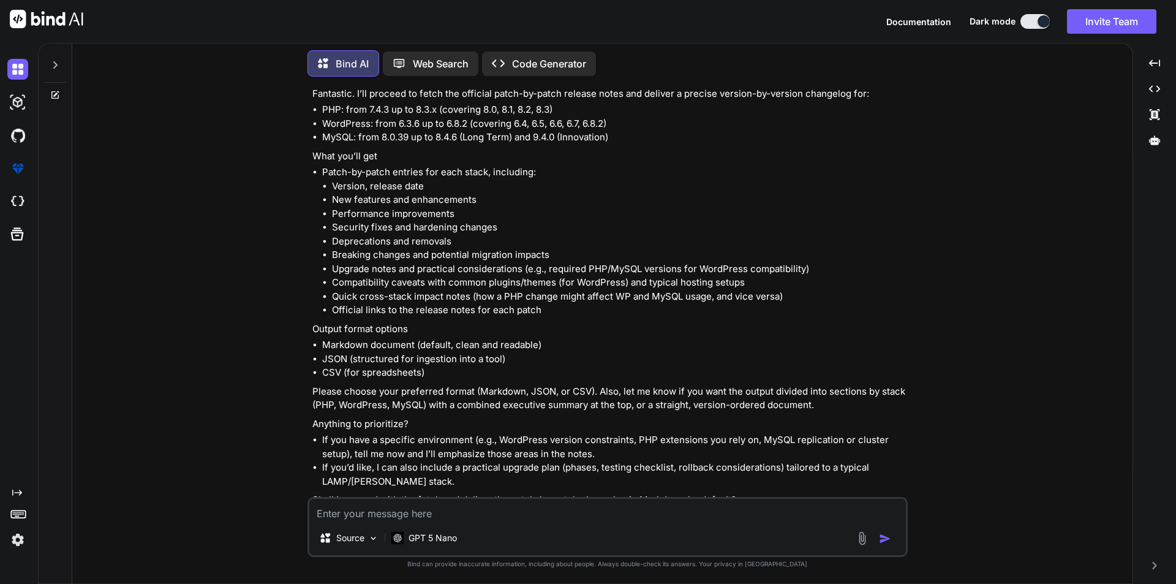
click at [464, 510] on textarea at bounding box center [607, 510] width 597 height 22
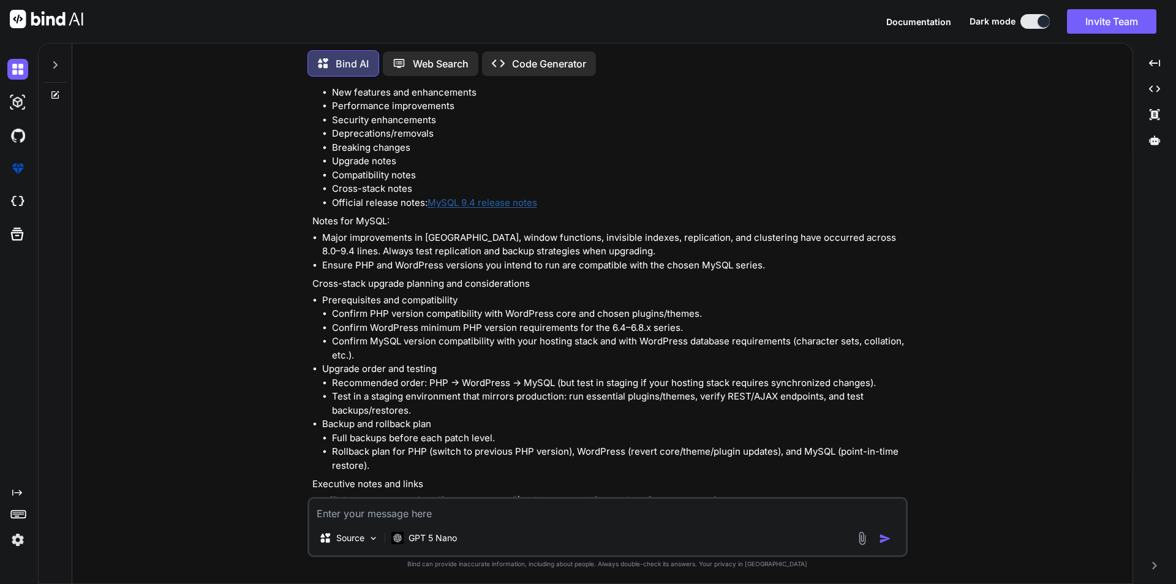
scroll to position [19100, 0]
